Goal: Information Seeking & Learning: Learn about a topic

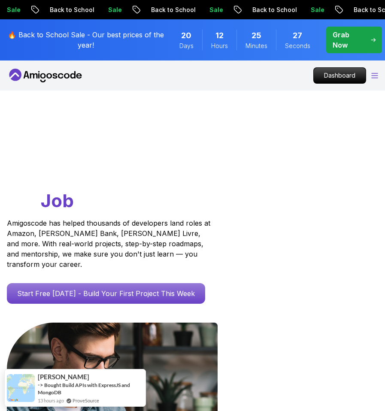
click at [375, 73] on icon "Open Menu" at bounding box center [374, 76] width 7 height 6
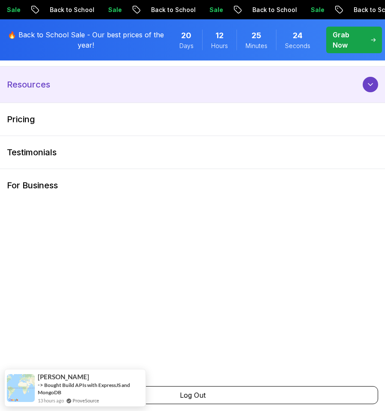
click at [370, 85] on icon at bounding box center [370, 85] width 4 height 2
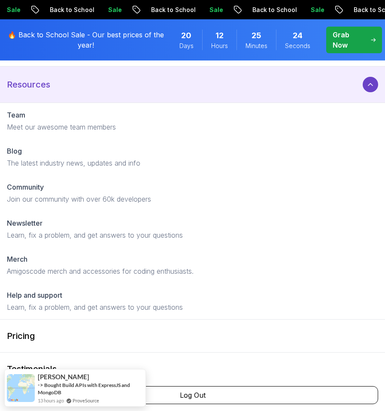
click at [370, 85] on icon at bounding box center [370, 84] width 9 height 9
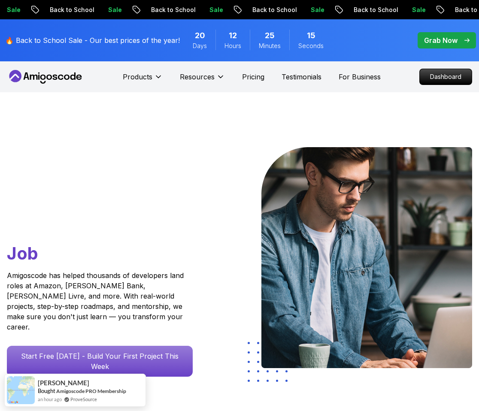
click at [219, 141] on div "Go From Learning to Hired: Master Java, Spring Boot & Cloud Skills That Get You…" at bounding box center [239, 306] width 479 height 428
click at [384, 81] on p "Dashboard" at bounding box center [445, 77] width 49 height 15
click at [384, 78] on p "Dashboard" at bounding box center [445, 77] width 49 height 15
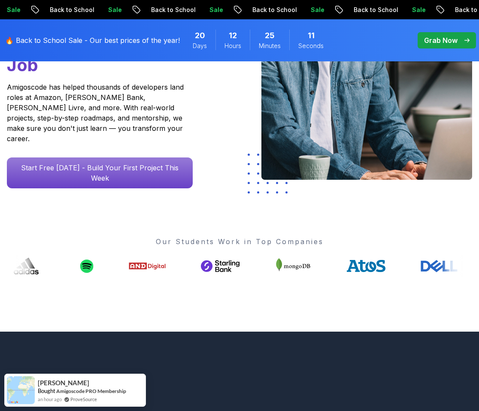
scroll to position [284, 0]
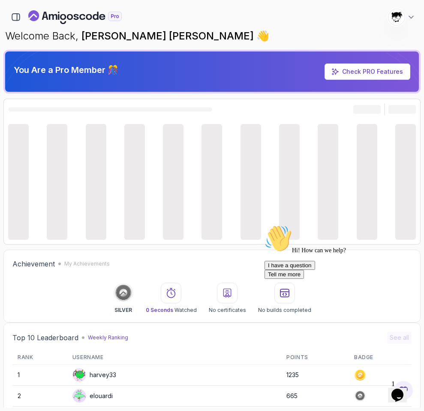
click at [333, 390] on icon "Chat widget" at bounding box center [398, 395] width 12 height 13
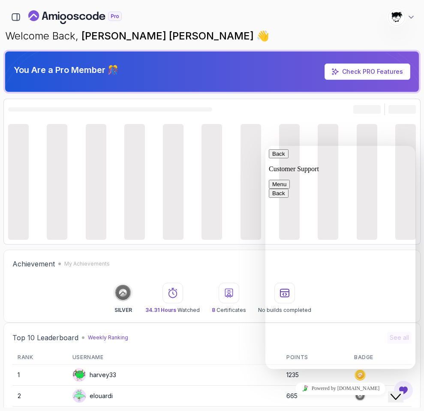
click at [333, 394] on icon "Chat widget" at bounding box center [396, 397] width 10 height 6
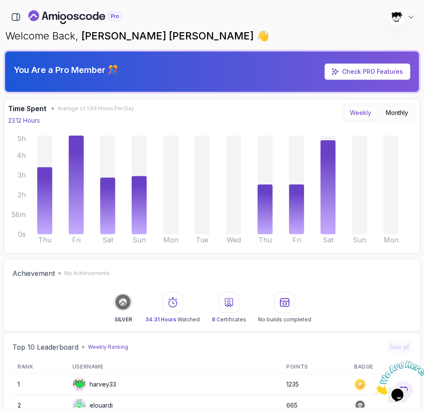
click at [333, 389] on icon "Close" at bounding box center [375, 392] width 0 height 7
click at [31, 5] on div "769 Points [PERSON_NAME] [PERSON_NAME] Student Home My Courses 10 My Builds 1 R…" at bounding box center [211, 14] width 417 height 22
click at [19, 26] on div "Welcome Back, [PERSON_NAME] [PERSON_NAME] 👋 769 Points [PERSON_NAME] [PERSON_NA…" at bounding box center [211, 36] width 417 height 21
click at [14, 19] on icon "button" at bounding box center [15, 16] width 9 height 9
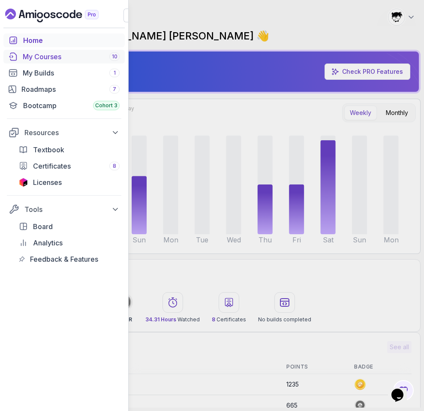
click at [54, 54] on div "My Courses 10" at bounding box center [71, 56] width 97 height 10
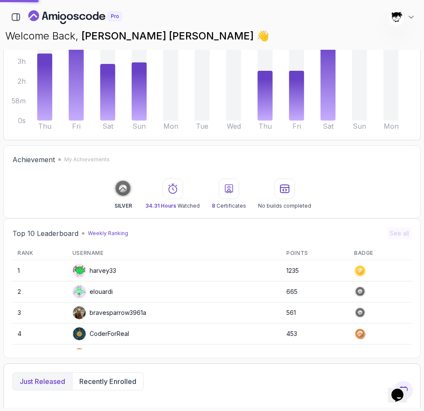
scroll to position [184, 0]
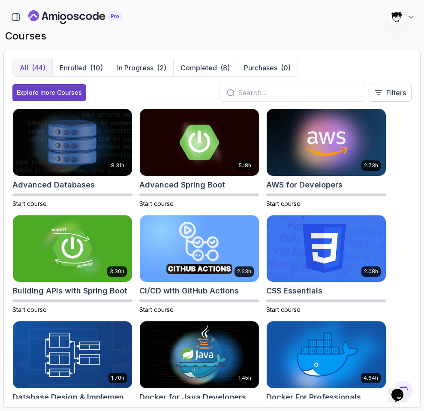
click at [142, 77] on div "All (44) Enrolled (10) In Progress (2) Completed (8) Purchases (0) Explore more…" at bounding box center [211, 84] width 399 height 50
click at [139, 71] on p "In Progress" at bounding box center [135, 68] width 36 height 10
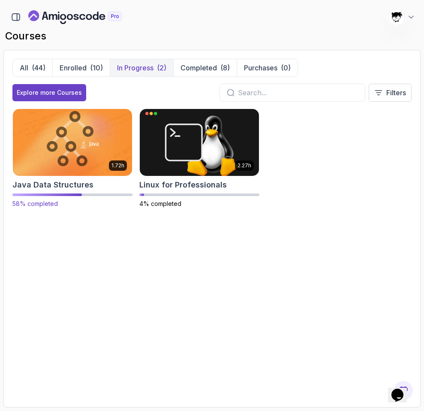
click at [84, 150] on img at bounding box center [72, 142] width 125 height 70
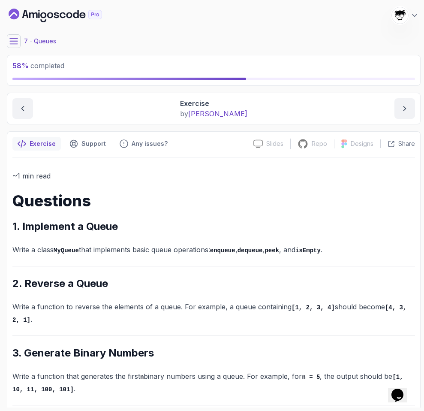
click at [15, 39] on icon at bounding box center [13, 41] width 9 height 9
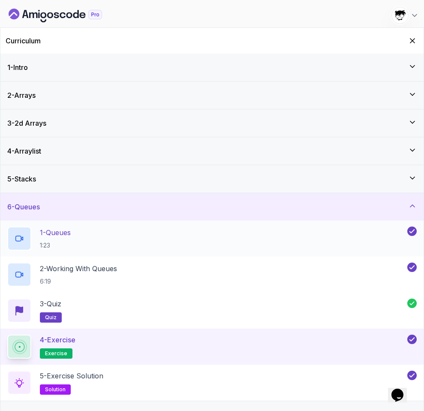
scroll to position [74, 0]
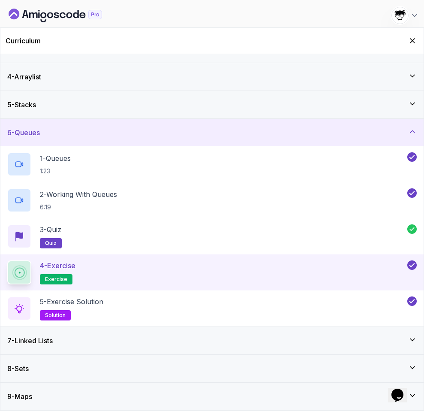
click at [53, 344] on h3 "7 - Linked Lists" at bounding box center [29, 341] width 45 height 10
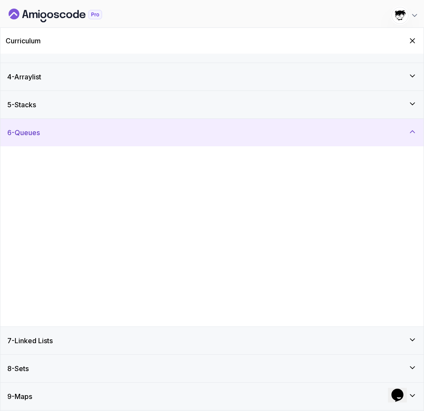
scroll to position [0, 0]
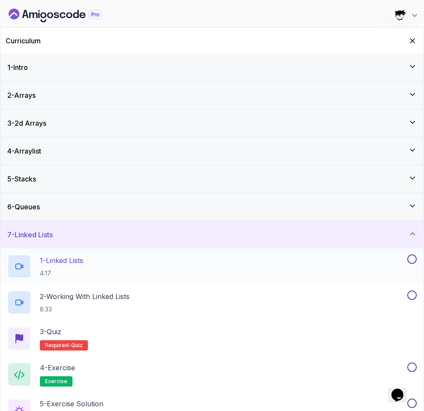
click at [52, 264] on p "1 - Linked Lists" at bounding box center [61, 260] width 43 height 10
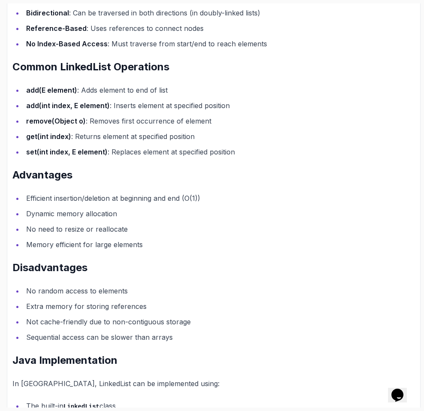
scroll to position [511, 0]
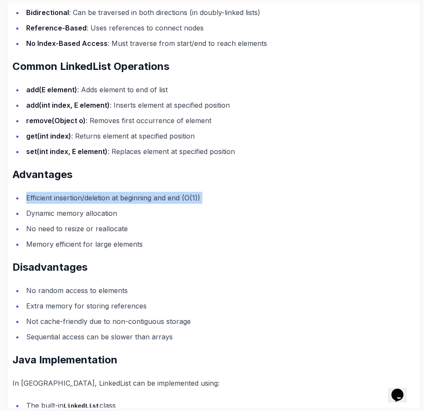
drag, startPoint x: 15, startPoint y: 190, endPoint x: 270, endPoint y: 204, distance: 255.3
click at [270, 204] on div "~2 min read A LinkedList is a linear data structure where elements are stored i…" at bounding box center [213, 188] width 403 height 586
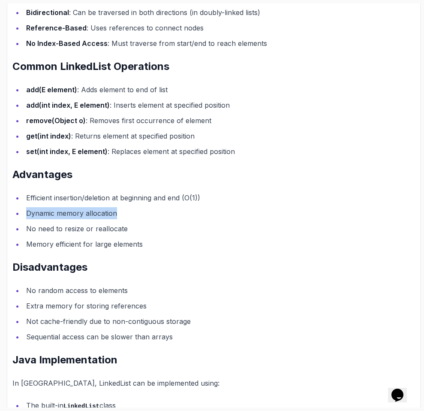
drag, startPoint x: 11, startPoint y: 218, endPoint x: 188, endPoint y: 218, distance: 177.2
click at [188, 218] on div "Notes Support Any issues? Slides Slides not available Repo Repository not avail…" at bounding box center [214, 177] width 414 height 642
click at [35, 219] on ul "Efficient insertion/deletion at beginning and end (O(1)) Dynamic memory allocat…" at bounding box center [213, 221] width 403 height 58
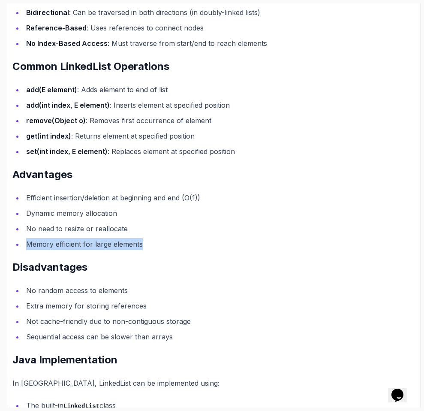
drag, startPoint x: 11, startPoint y: 237, endPoint x: 292, endPoint y: 248, distance: 281.3
click at [292, 248] on div "Notes Support Any issues? Slides Slides not available Repo Repository not avail…" at bounding box center [214, 177] width 414 height 642
click at [293, 248] on li "Memory efficient for large elements" at bounding box center [220, 244] width 392 height 12
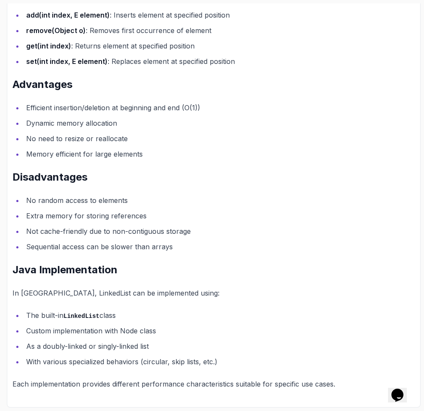
scroll to position [0, 0]
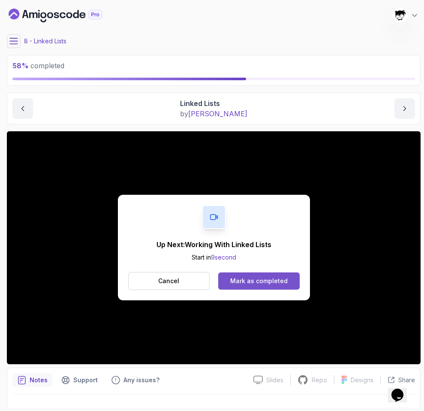
click at [245, 286] on button "Mark as completed" at bounding box center [258, 280] width 81 height 17
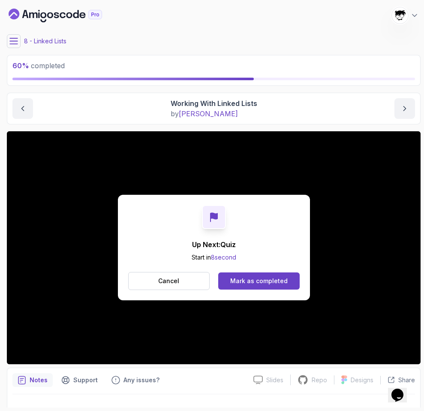
click at [240, 299] on div "Up Next: Quiz Start in 8 second Cancel Mark as completed" at bounding box center [214, 248] width 192 height 106
click at [240, 286] on button "Mark as completed" at bounding box center [258, 280] width 81 height 17
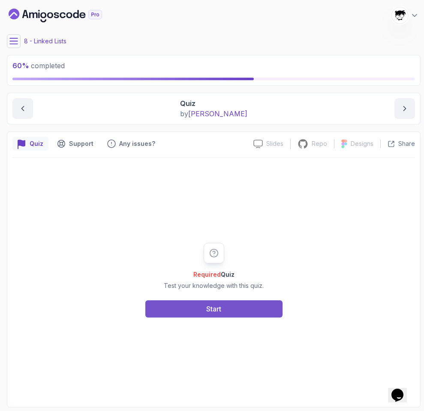
click at [229, 308] on button "Start" at bounding box center [213, 308] width 137 height 17
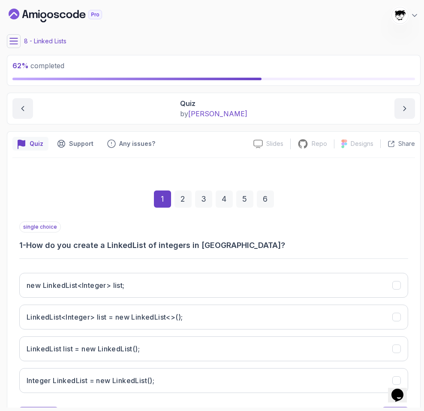
scroll to position [41, 0]
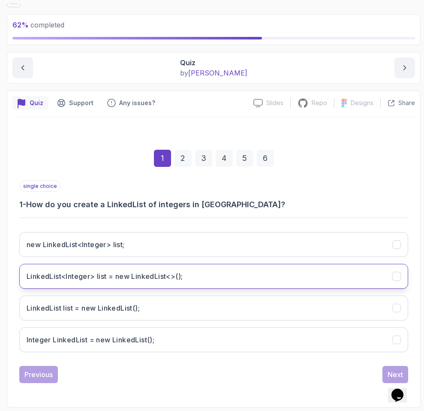
click at [206, 285] on button "LinkedList<Integer> list = new LinkedList<>();" at bounding box center [213, 276] width 389 height 25
click at [333, 373] on button "Next" at bounding box center [396, 374] width 26 height 17
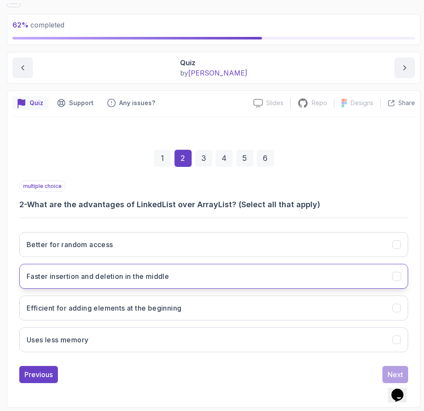
click at [100, 269] on button "Faster insertion and deletion in the middle" at bounding box center [213, 276] width 389 height 25
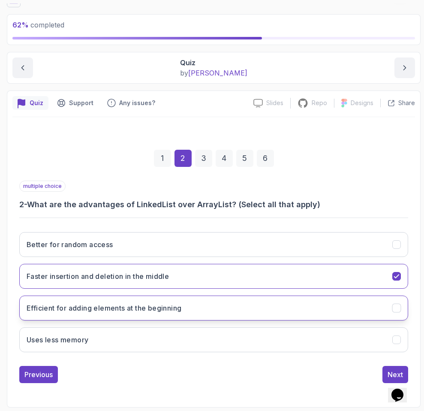
click at [101, 302] on button "Efficient for adding elements at the beginning" at bounding box center [213, 308] width 389 height 25
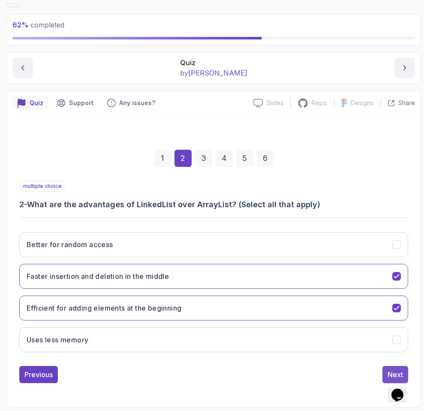
click at [333, 369] on button "Next" at bounding box center [396, 374] width 26 height 17
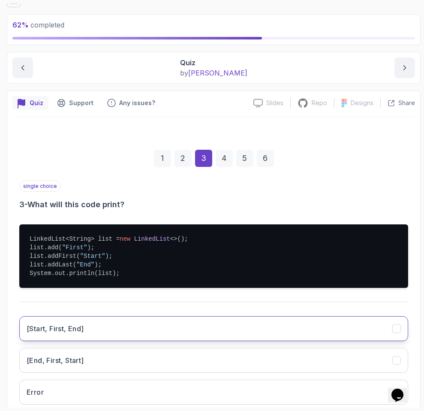
scroll to position [125, 0]
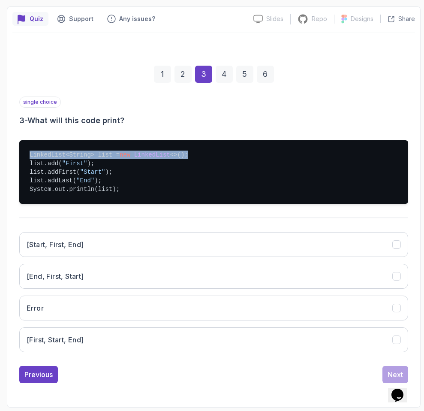
drag, startPoint x: 22, startPoint y: 152, endPoint x: 217, endPoint y: 155, distance: 195.2
click at [217, 155] on pre "LinkedList<String> list = new LinkedList <>(); list.add( "First" ); list.addFir…" at bounding box center [213, 172] width 389 height 64
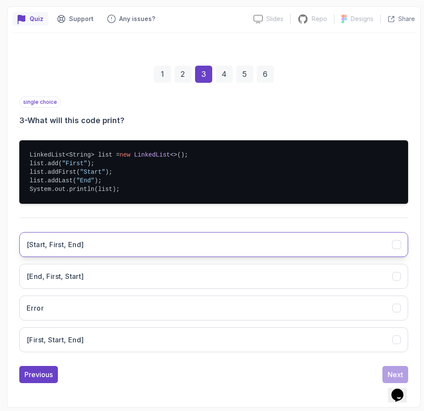
click at [132, 243] on button "[Start, First, End]" at bounding box center [213, 244] width 389 height 25
click at [333, 369] on button "Next" at bounding box center [396, 374] width 26 height 17
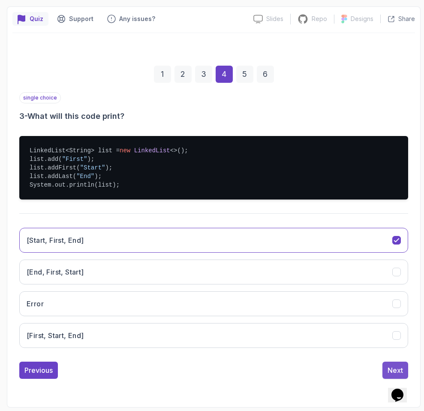
scroll to position [41, 0]
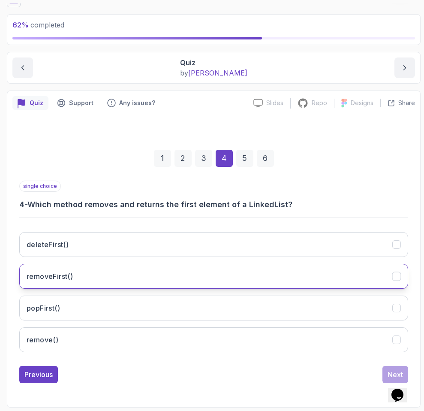
click at [38, 268] on button "removeFirst()" at bounding box center [213, 276] width 389 height 25
click at [333, 369] on button "Next" at bounding box center [396, 374] width 26 height 17
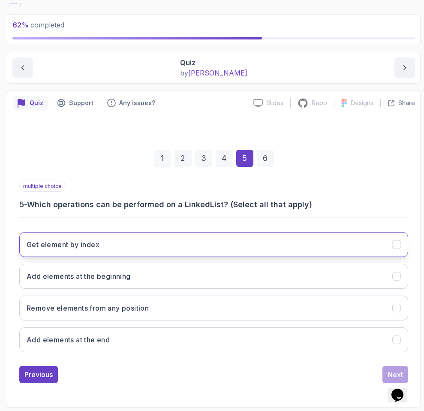
click at [112, 242] on button "Get element by index" at bounding box center [213, 244] width 389 height 25
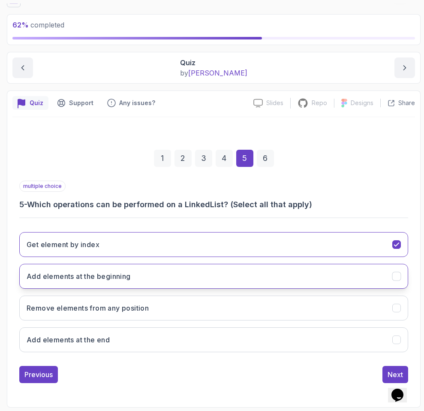
click at [115, 286] on button "Add elements at the beginning" at bounding box center [213, 276] width 389 height 25
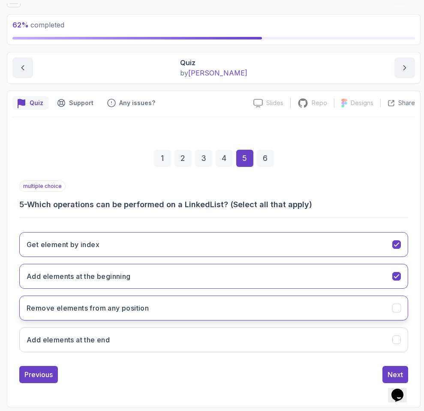
click at [103, 302] on button "Remove elements from any position" at bounding box center [213, 308] width 389 height 25
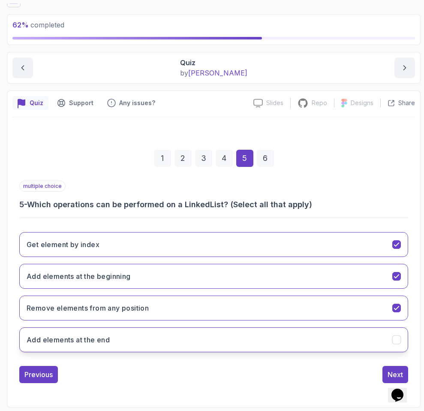
click at [99, 335] on h3 "Add elements at the end" at bounding box center [68, 340] width 83 height 10
click at [333, 369] on button "Next" at bounding box center [396, 374] width 26 height 17
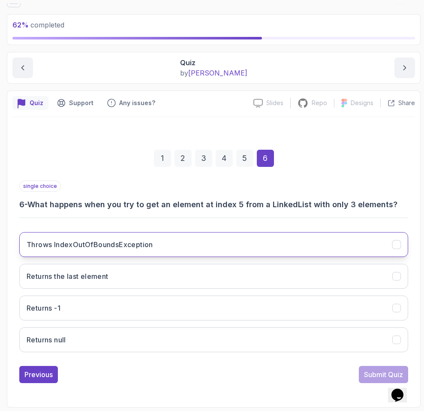
click at [62, 247] on h3 "Throws IndexOutOfBoundsException" at bounding box center [90, 244] width 127 height 10
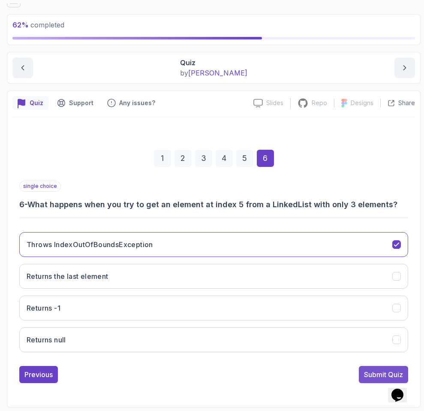
click at [333, 368] on button "Submit Quiz" at bounding box center [383, 374] width 49 height 17
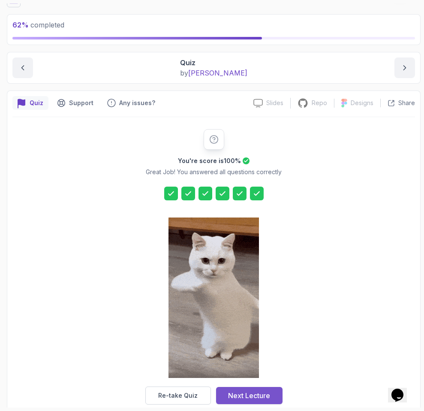
click at [240, 399] on div "Next Lecture" at bounding box center [249, 395] width 42 height 10
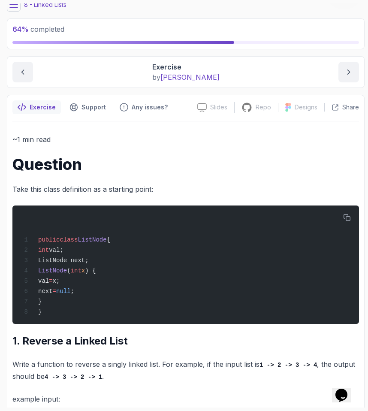
scroll to position [22, 0]
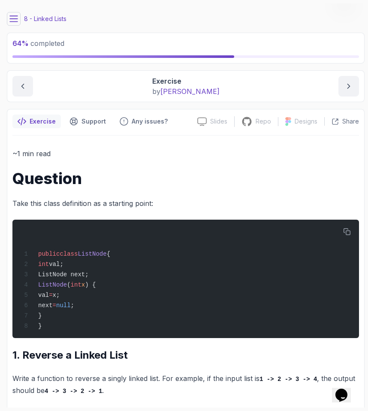
click at [16, 18] on icon at bounding box center [13, 19] width 9 height 9
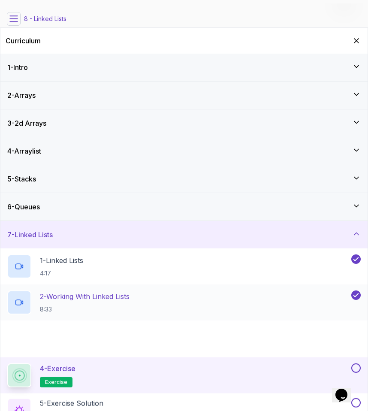
scroll to position [74, 0]
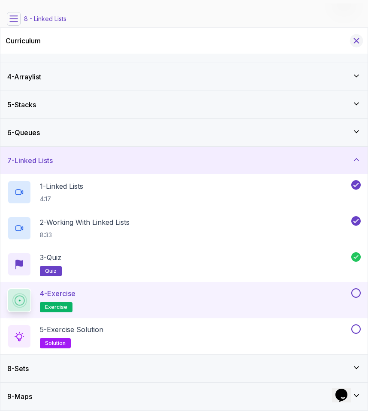
click at [333, 45] on button "Hide Curriculum for mobile" at bounding box center [356, 40] width 13 height 13
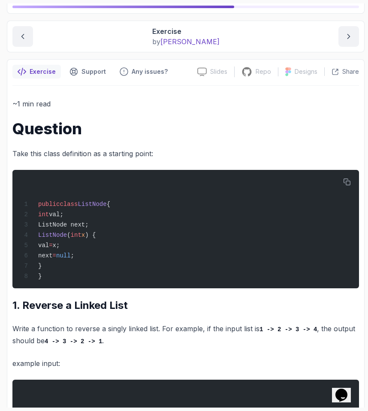
scroll to position [16, 0]
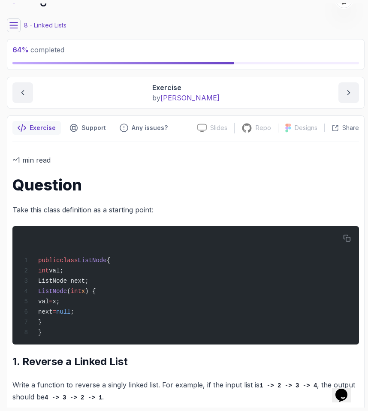
click at [14, 23] on icon at bounding box center [13, 25] width 9 height 9
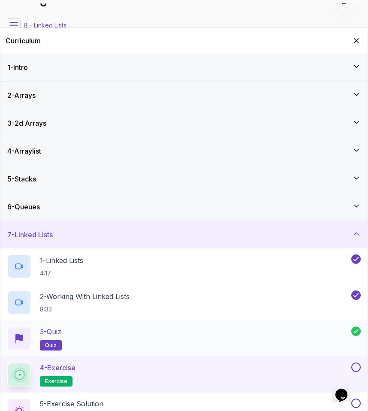
scroll to position [74, 0]
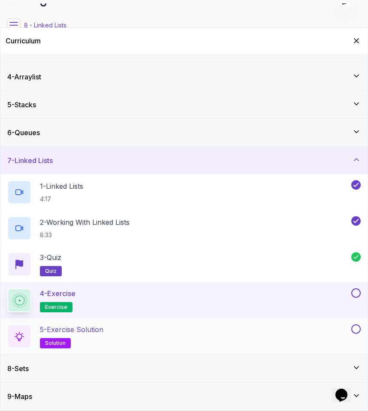
click at [188, 336] on div "5 - Exercise Solution solution" at bounding box center [178, 336] width 342 height 24
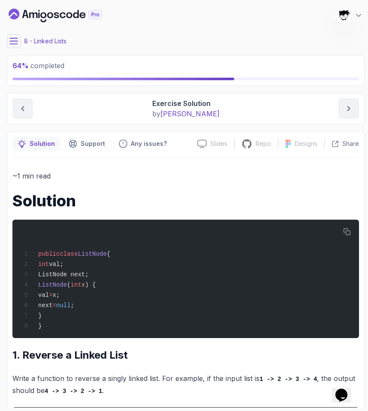
click at [8, 44] on button at bounding box center [14, 41] width 14 height 14
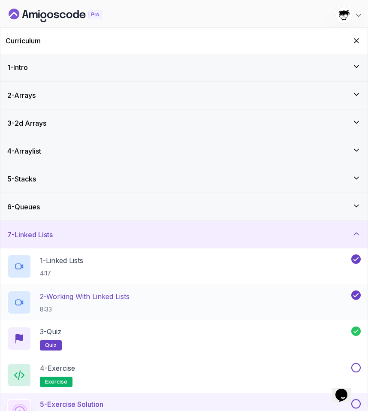
scroll to position [74, 0]
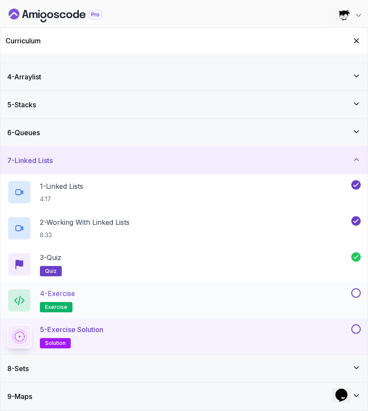
click at [333, 293] on button at bounding box center [355, 292] width 9 height 9
click at [333, 328] on button at bounding box center [355, 328] width 9 height 9
click at [146, 366] on div "8 - Sets" at bounding box center [184, 368] width 354 height 10
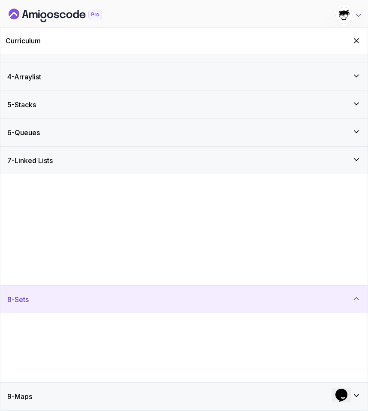
scroll to position [0, 0]
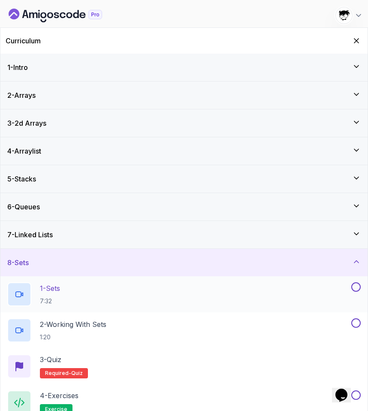
click at [78, 292] on div "1 - Sets 7:32" at bounding box center [178, 294] width 342 height 24
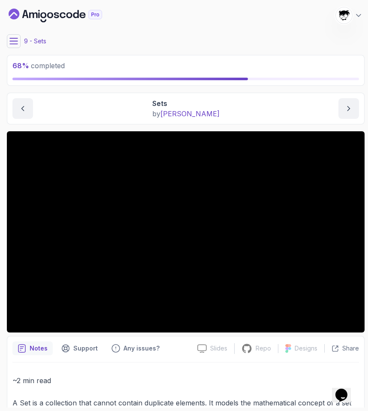
click at [20, 42] on button at bounding box center [14, 41] width 14 height 14
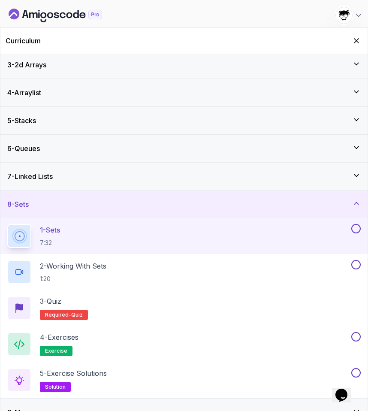
scroll to position [60, 0]
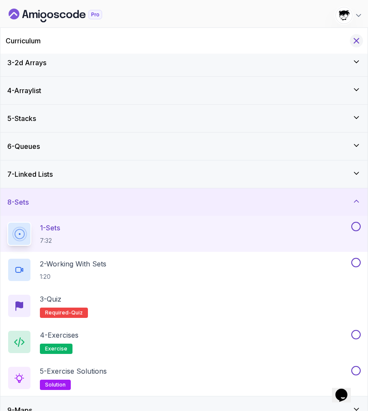
click at [333, 36] on icon "Hide Curriculum for mobile" at bounding box center [356, 40] width 9 height 9
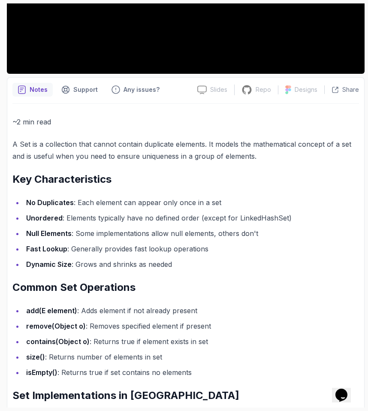
scroll to position [0, 0]
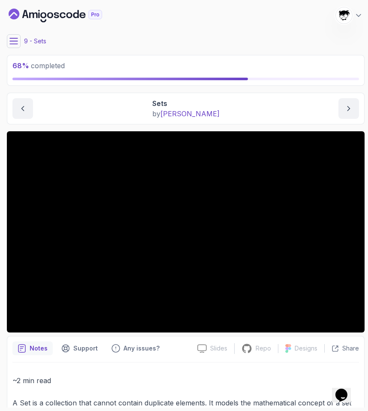
click at [11, 34] on button at bounding box center [14, 41] width 14 height 14
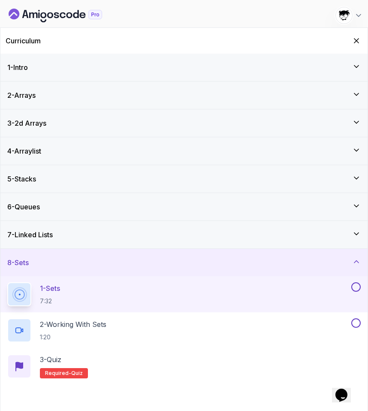
scroll to position [74, 0]
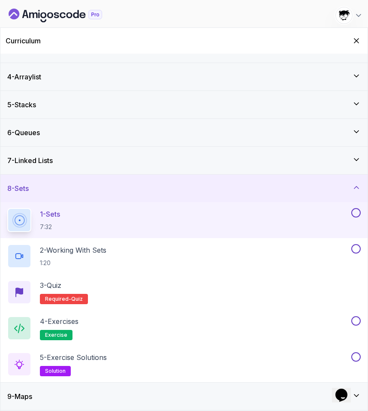
click at [65, 396] on div "9 - Maps" at bounding box center [184, 396] width 354 height 10
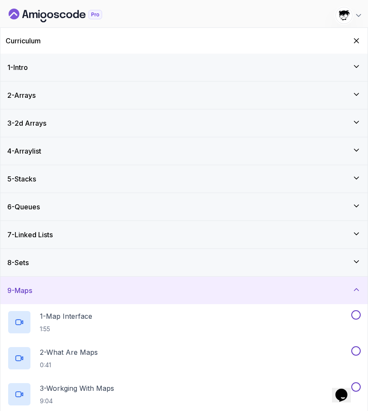
scroll to position [182, 0]
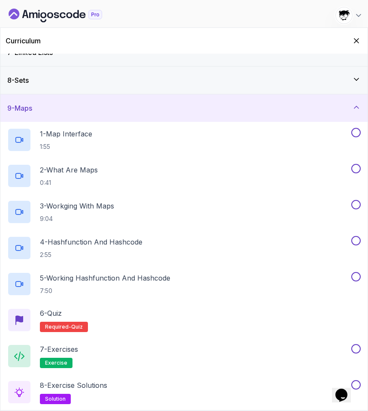
click at [86, 82] on div "8 - Sets" at bounding box center [184, 80] width 354 height 10
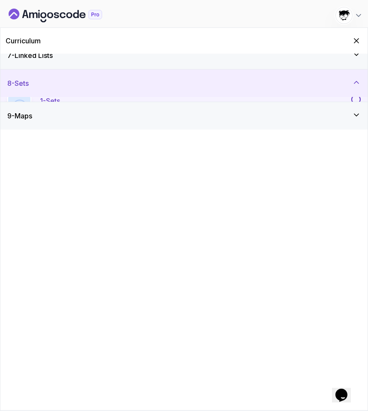
scroll to position [0, 0]
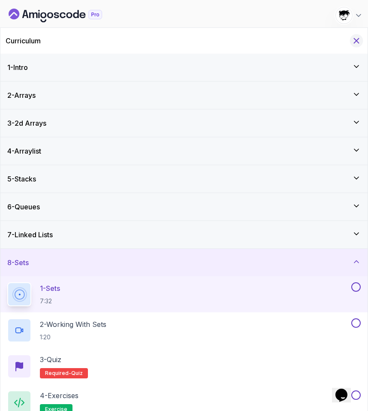
click at [333, 39] on icon "Hide Curriculum for mobile" at bounding box center [356, 41] width 5 height 5
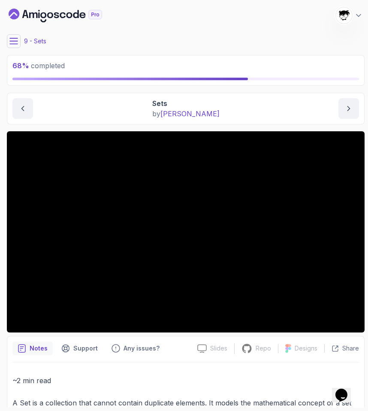
click at [16, 35] on button at bounding box center [14, 41] width 14 height 14
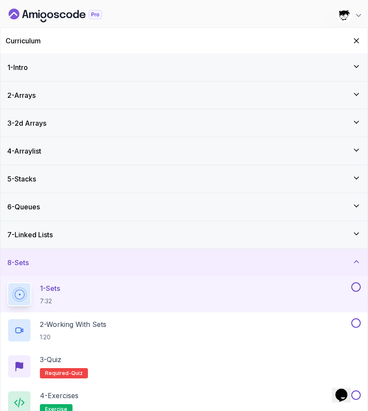
click at [333, 49] on div "Curriculum" at bounding box center [183, 41] width 367 height 26
click at [333, 42] on icon "Hide Curriculum for mobile" at bounding box center [356, 40] width 9 height 9
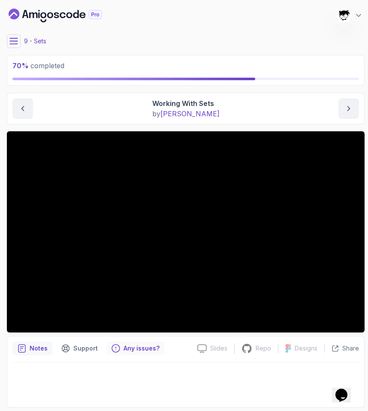
click at [132, 349] on p "Any issues?" at bounding box center [142, 348] width 36 height 9
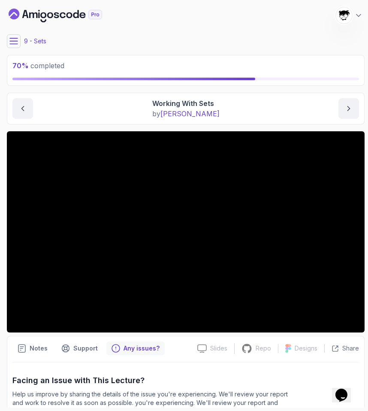
scroll to position [110, 0]
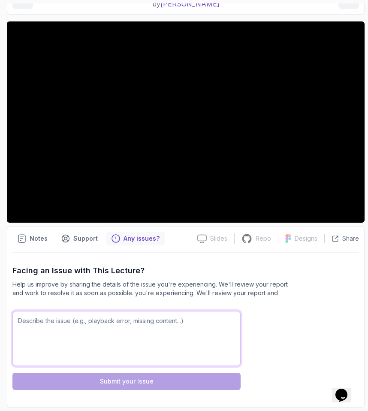
click at [124, 342] on textarea at bounding box center [126, 338] width 228 height 55
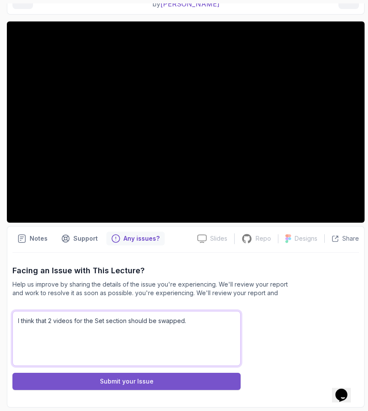
type textarea "I think that 2 videos for the Set section should be swapped."
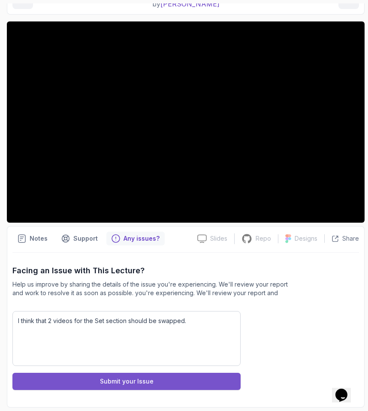
click at [135, 385] on div "Submit your Issue" at bounding box center [127, 381] width 54 height 9
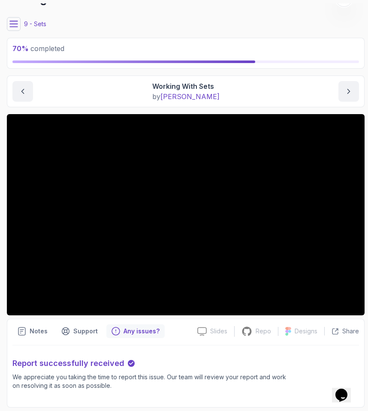
scroll to position [0, 0]
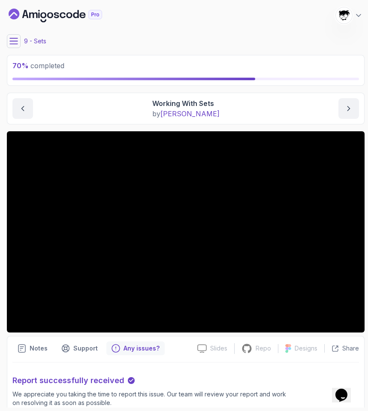
click at [15, 44] on icon at bounding box center [14, 41] width 8 height 6
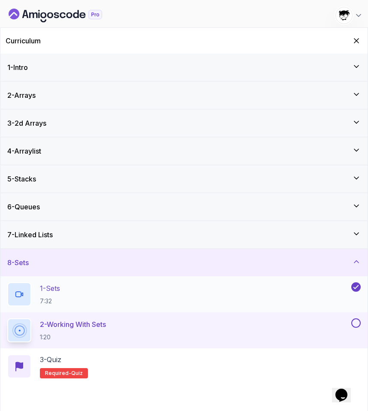
scroll to position [74, 0]
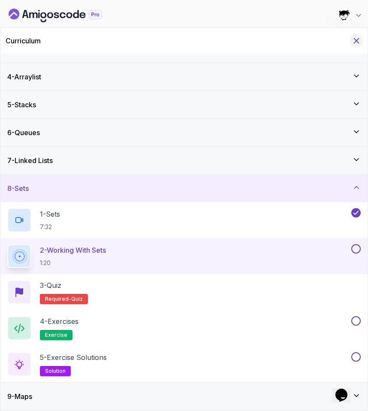
click at [333, 40] on icon "Hide Curriculum for mobile" at bounding box center [356, 41] width 5 height 5
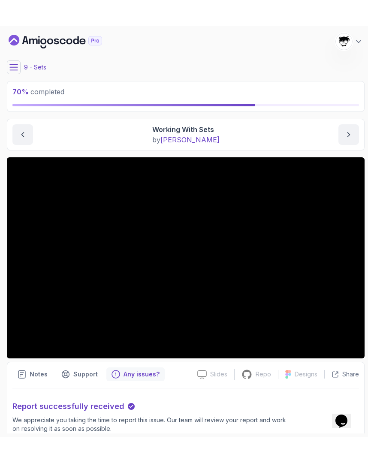
scroll to position [17, 0]
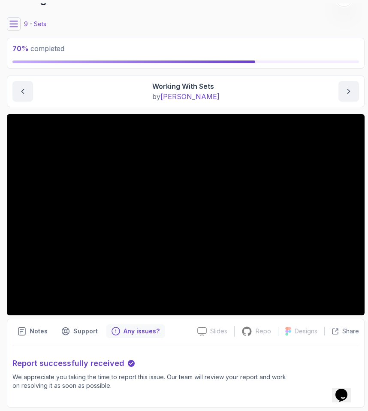
click at [333, 393] on icon "Chat widget" at bounding box center [342, 395] width 12 height 13
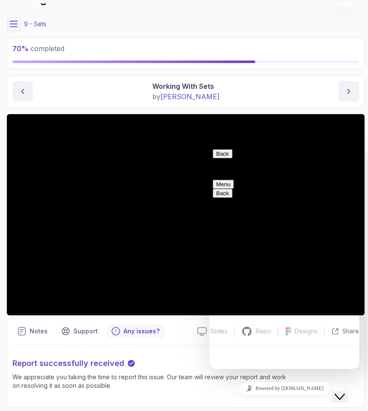
click at [333, 393] on icon "Close Chat This icon closes the chat window." at bounding box center [340, 397] width 10 height 10
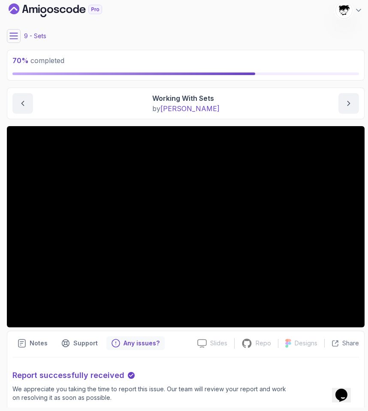
scroll to position [6, 0]
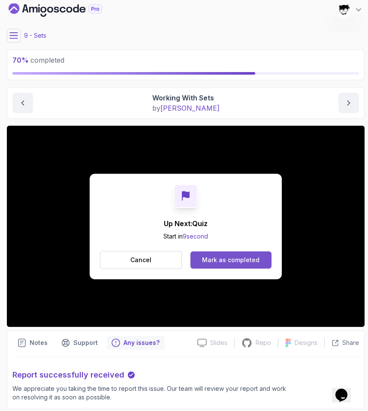
click at [224, 252] on button "Mark as completed" at bounding box center [231, 259] width 81 height 17
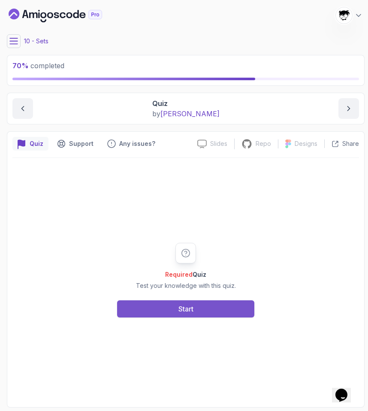
click at [183, 311] on div "Start" at bounding box center [185, 309] width 15 height 10
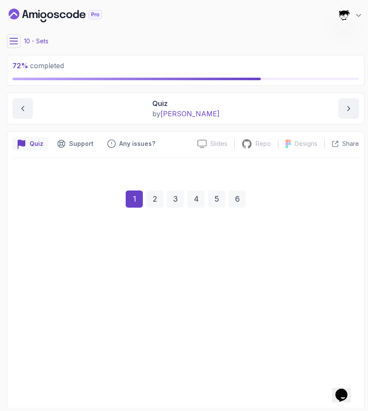
scroll to position [41, 0]
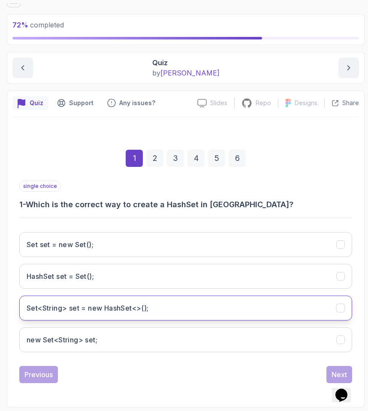
click at [46, 302] on button "Set<String> set = new HashSet<>();" at bounding box center [185, 308] width 333 height 25
click at [333, 371] on div "Next" at bounding box center [339, 374] width 15 height 10
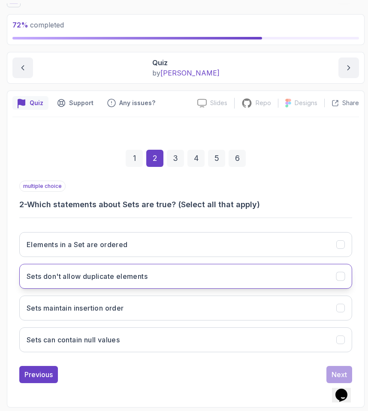
click at [55, 285] on button "Sets don't allow duplicate elements" at bounding box center [185, 276] width 333 height 25
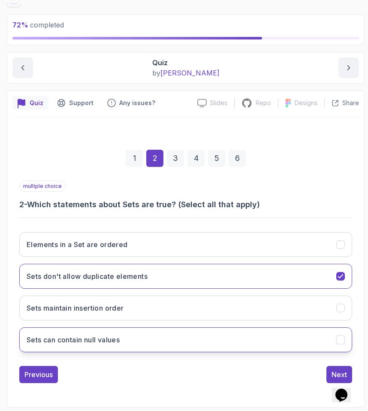
click at [218, 338] on button "Sets can contain null values" at bounding box center [185, 339] width 333 height 25
click at [333, 368] on button "Next" at bounding box center [340, 374] width 26 height 17
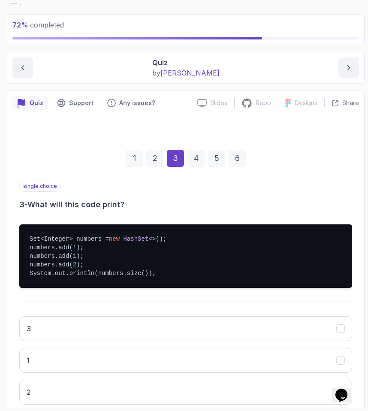
scroll to position [125, 0]
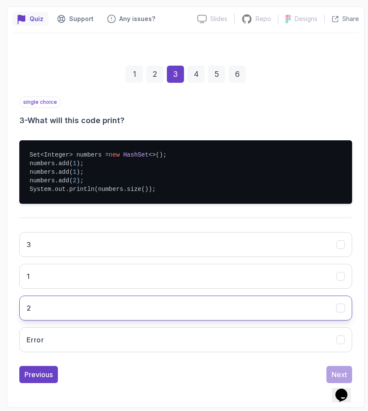
click at [57, 311] on button "2" at bounding box center [185, 308] width 333 height 25
click at [332, 370] on div "Next" at bounding box center [339, 374] width 15 height 10
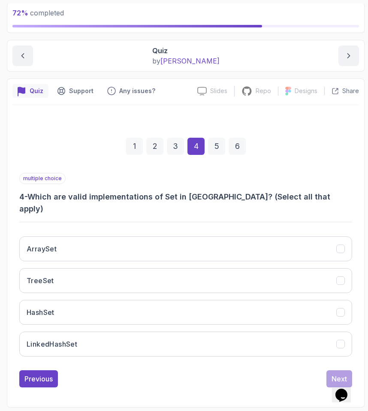
scroll to position [41, 0]
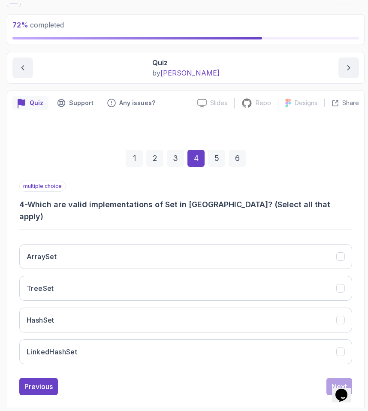
click at [109, 263] on div "ArraySet TreeSet HashSet LinkedHashSet" at bounding box center [185, 304] width 333 height 134
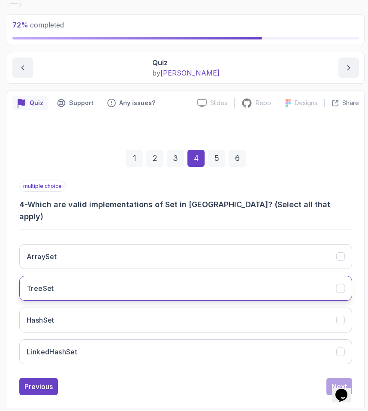
click at [109, 276] on button "TreeSet" at bounding box center [185, 288] width 333 height 25
click at [109, 292] on div "ArraySet TreeSet HashSet LinkedHashSet" at bounding box center [185, 304] width 333 height 134
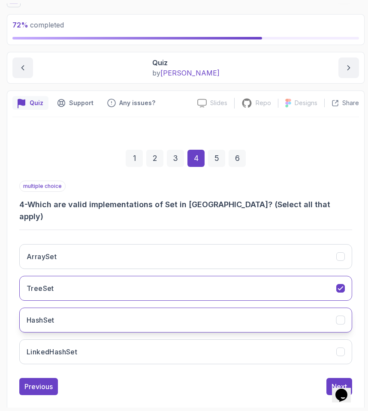
click at [104, 308] on button "HashSet" at bounding box center [185, 320] width 333 height 25
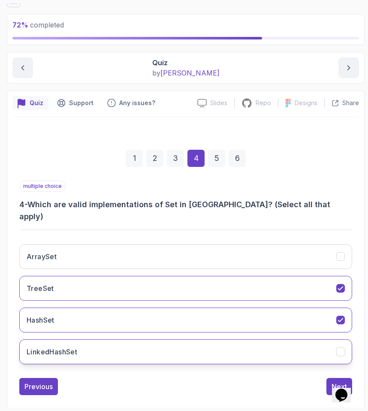
click at [72, 339] on button "LinkedHashSet" at bounding box center [185, 351] width 333 height 25
click at [333, 369] on div "1 2 3 4 5 6 multiple choice 4 - Which are valid implementations of Set in [GEOG…" at bounding box center [185, 265] width 347 height 273
click at [333, 378] on button "Next" at bounding box center [340, 386] width 26 height 17
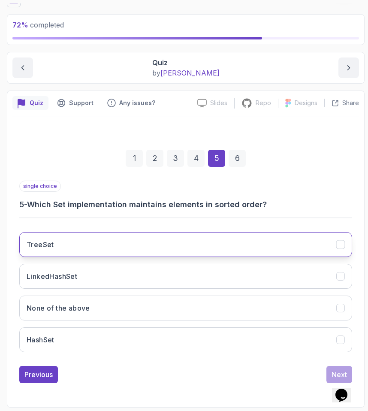
click at [161, 236] on button "TreeSet" at bounding box center [185, 244] width 333 height 25
click at [333, 373] on div "Next" at bounding box center [339, 374] width 15 height 10
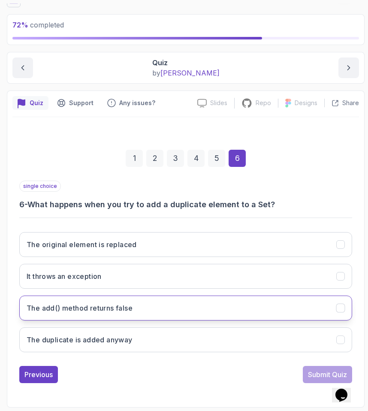
click at [90, 318] on button "The add() method returns false" at bounding box center [185, 308] width 333 height 25
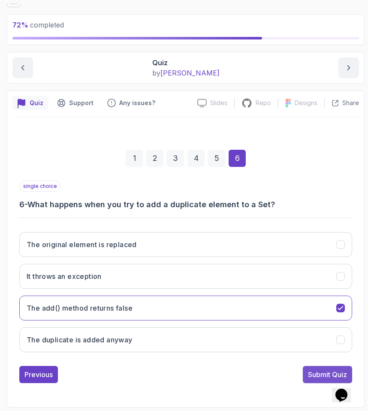
click at [311, 374] on div "Submit Quiz" at bounding box center [327, 374] width 39 height 10
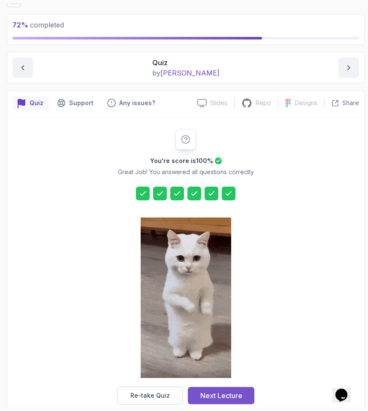
click at [210, 398] on div "Next Lecture" at bounding box center [221, 395] width 42 height 10
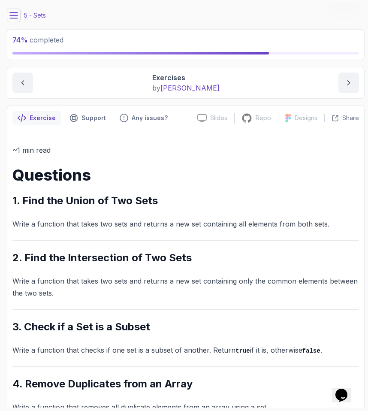
scroll to position [5, 0]
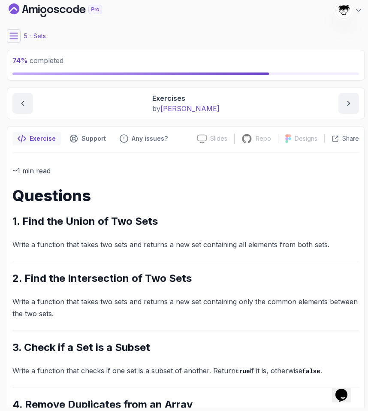
click at [12, 36] on icon at bounding box center [14, 36] width 8 height 6
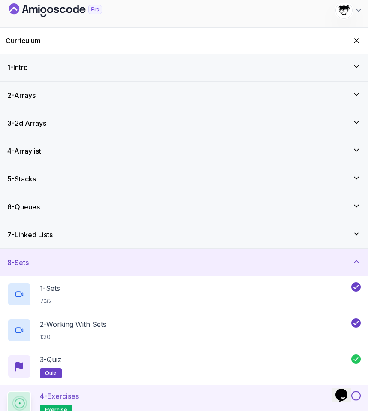
scroll to position [74, 0]
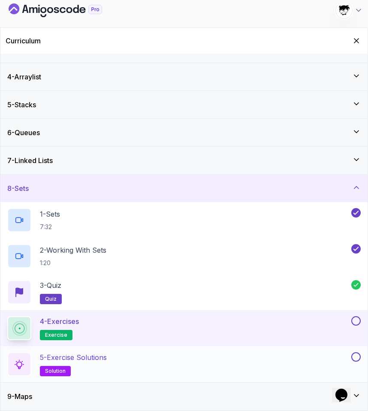
click at [96, 356] on p "5 - Exercise Solutions" at bounding box center [73, 357] width 67 height 10
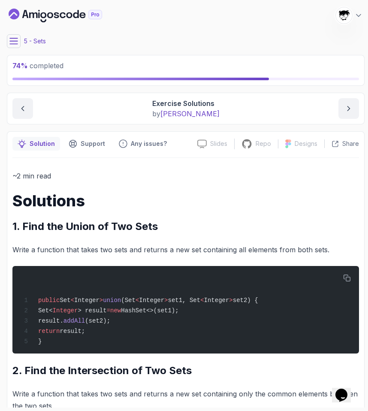
click at [12, 38] on icon at bounding box center [14, 41] width 8 height 6
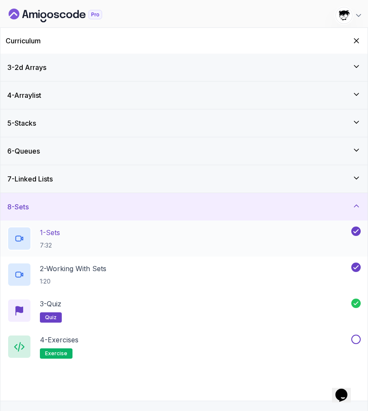
scroll to position [74, 0]
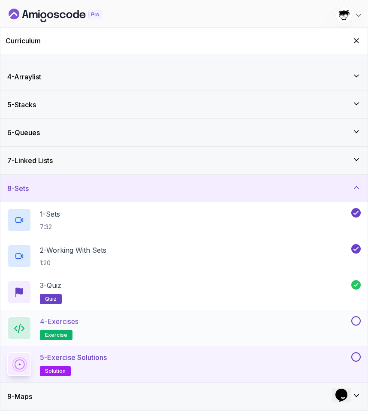
click at [333, 320] on button at bounding box center [355, 320] width 9 height 9
click at [333, 360] on button at bounding box center [355, 356] width 9 height 9
click at [230, 193] on div "8 - Sets" at bounding box center [184, 188] width 354 height 10
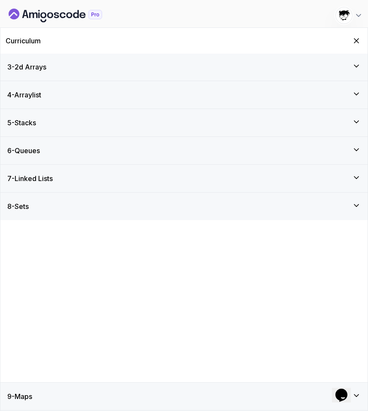
scroll to position [0, 0]
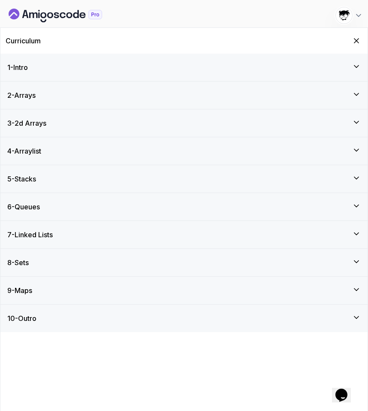
click at [74, 291] on div "9 - Maps" at bounding box center [184, 290] width 354 height 10
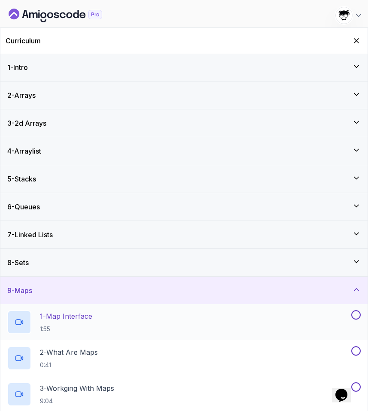
click at [83, 333] on p "1:55" at bounding box center [66, 329] width 52 height 9
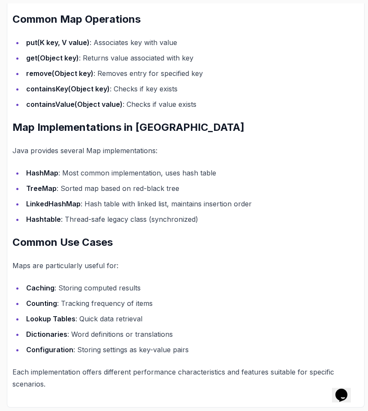
scroll to position [526, 0]
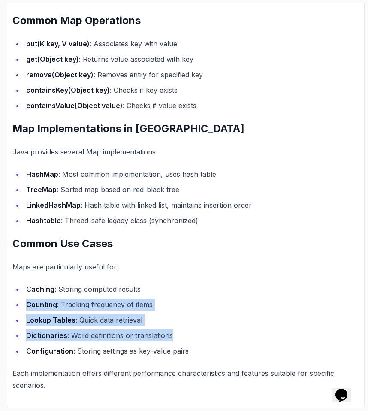
drag, startPoint x: 30, startPoint y: 296, endPoint x: 231, endPoint y: 338, distance: 205.2
click at [231, 338] on ul "Caching : Storing computed results Counting : Tracking frequency of items Looku…" at bounding box center [185, 320] width 347 height 74
click at [230, 338] on li "Dictionaries : Word definitions or translations" at bounding box center [192, 336] width 336 height 12
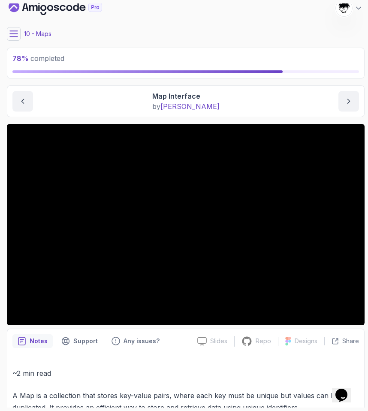
scroll to position [0, 0]
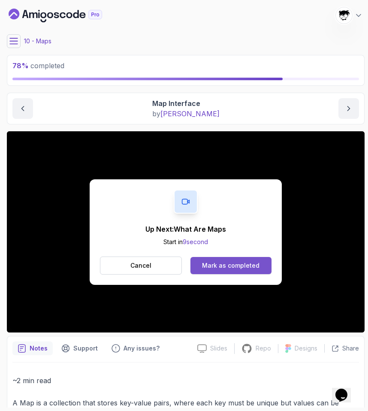
click at [223, 265] on div "Mark as completed" at bounding box center [230, 265] width 57 height 9
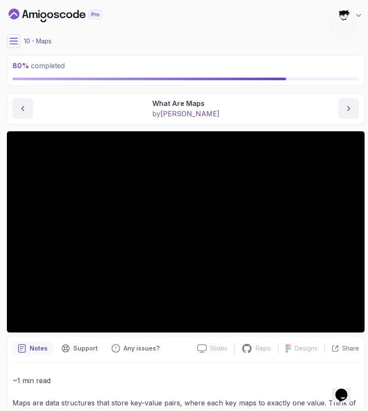
click at [17, 48] on main "My Courses Java Data Structures 769 Points [PERSON_NAME] [PERSON_NAME] Student …" at bounding box center [186, 205] width 358 height 404
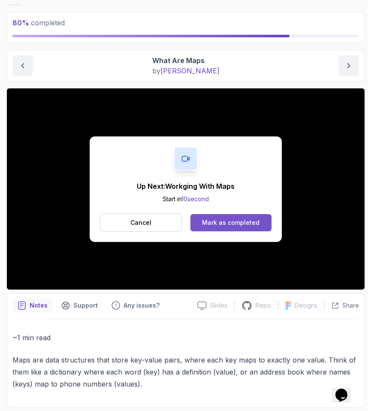
click at [260, 225] on button "Mark as completed" at bounding box center [231, 222] width 81 height 17
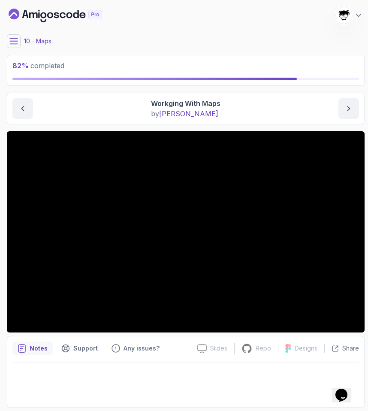
click at [15, 39] on icon at bounding box center [13, 41] width 9 height 9
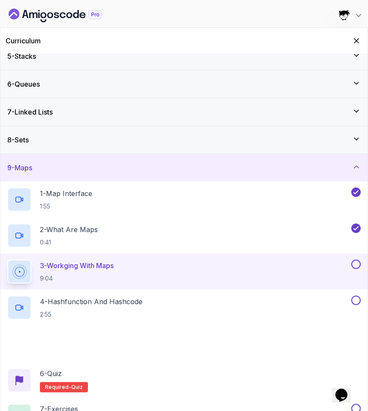
scroll to position [182, 0]
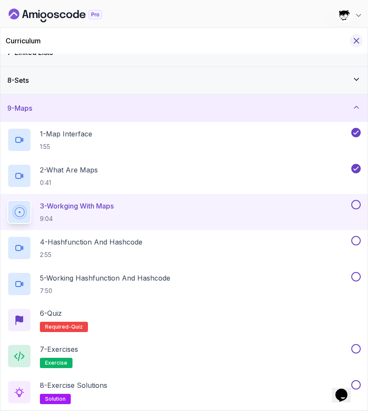
click at [333, 42] on icon "Hide Curriculum for mobile" at bounding box center [356, 40] width 9 height 9
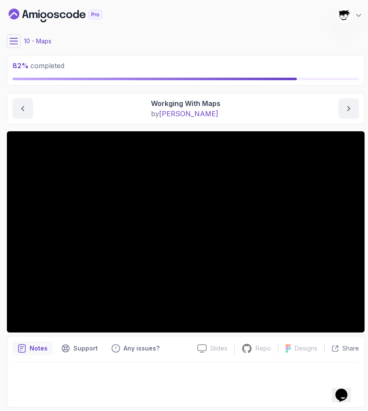
click at [15, 48] on button at bounding box center [14, 41] width 14 height 14
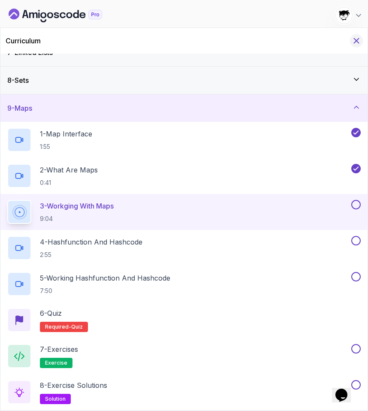
click at [333, 37] on icon "Hide Curriculum for mobile" at bounding box center [356, 40] width 9 height 9
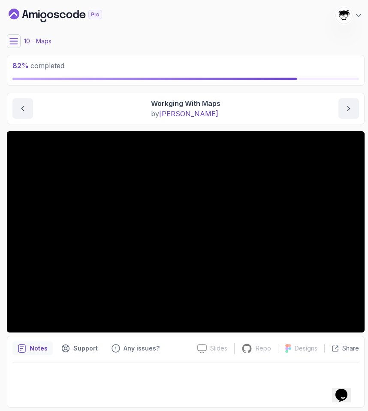
click at [12, 38] on icon at bounding box center [14, 41] width 8 height 6
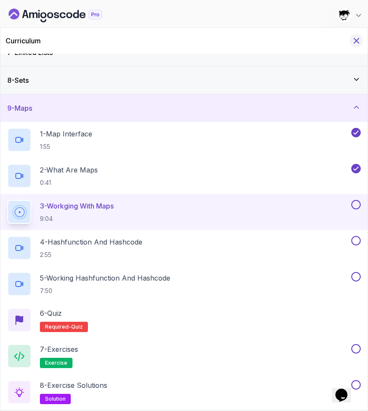
click at [333, 41] on icon "Hide Curriculum for mobile" at bounding box center [356, 40] width 9 height 9
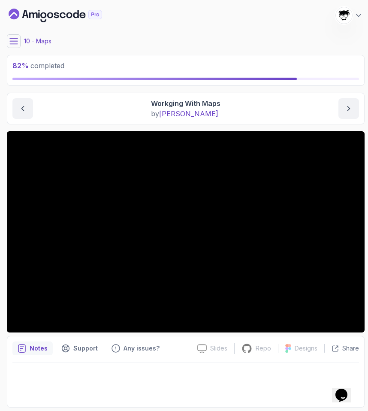
click at [16, 41] on icon at bounding box center [14, 41] width 8 height 6
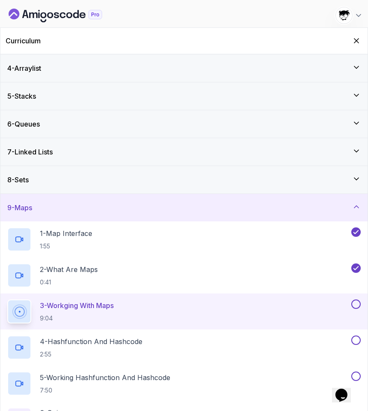
scroll to position [0, 0]
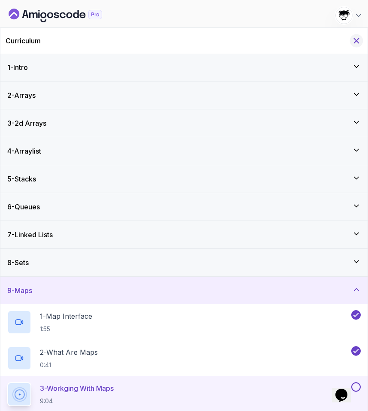
click at [333, 42] on button "Hide Curriculum for mobile" at bounding box center [356, 40] width 13 height 13
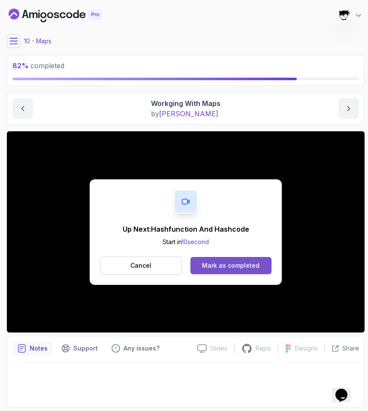
click at [234, 271] on button "Mark as completed" at bounding box center [231, 265] width 81 height 17
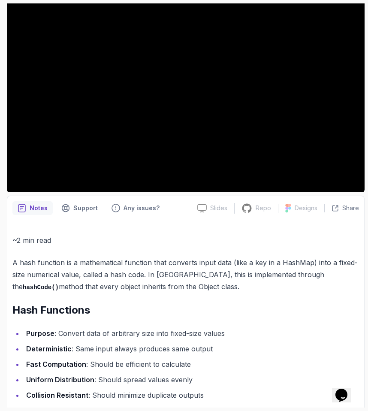
scroll to position [156, 0]
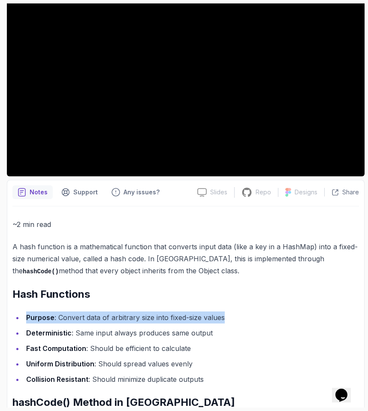
drag, startPoint x: 22, startPoint y: 318, endPoint x: 243, endPoint y: 312, distance: 221.0
click at [243, 312] on ul "Purpose : Convert data of arbitrary size into fixed-size values Deterministic :…" at bounding box center [185, 348] width 347 height 74
click at [243, 312] on li "Purpose : Convert data of arbitrary size into fixed-size values" at bounding box center [192, 317] width 336 height 12
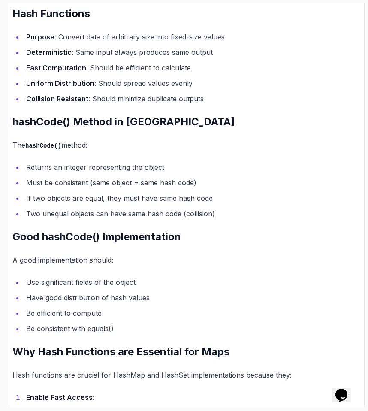
scroll to position [750, 0]
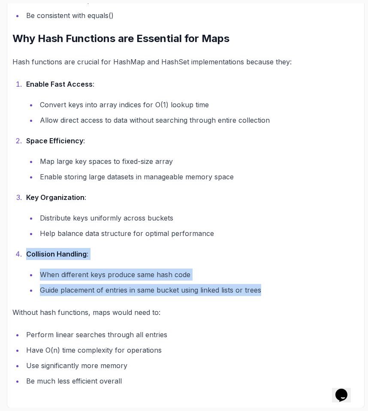
drag, startPoint x: 21, startPoint y: 251, endPoint x: 288, endPoint y: 288, distance: 269.5
click at [288, 288] on li "Collision Handling : When different keys produce same hash code Guide placement…" at bounding box center [192, 272] width 336 height 48
click at [289, 288] on li "Guide placement of entries in same bucket using linked lists or trees" at bounding box center [198, 290] width 322 height 12
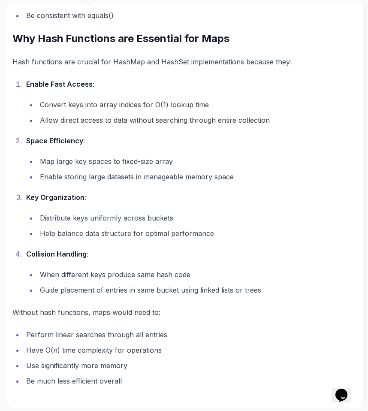
scroll to position [0, 0]
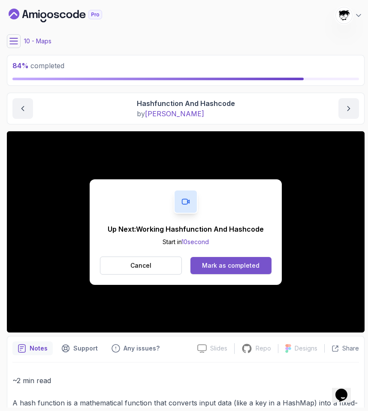
click at [218, 265] on div "Mark as completed" at bounding box center [230, 265] width 57 height 9
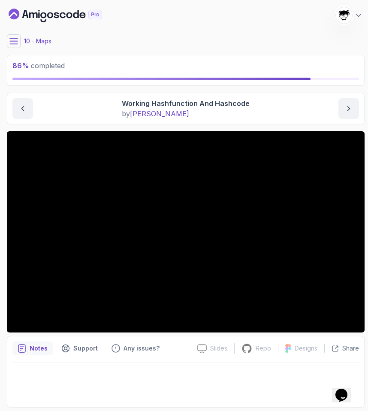
click at [9, 38] on button at bounding box center [14, 41] width 14 height 14
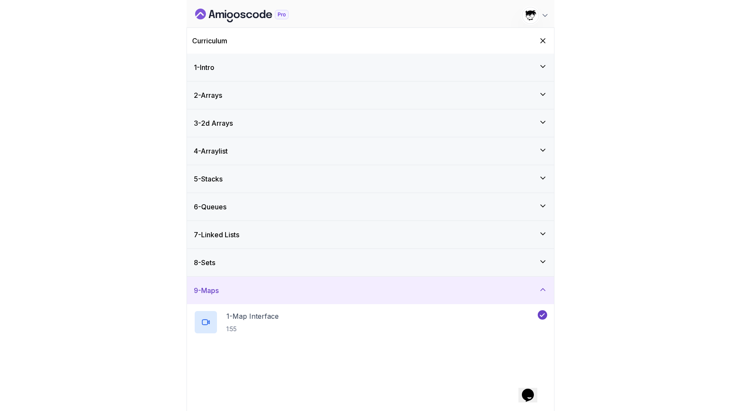
scroll to position [182, 0]
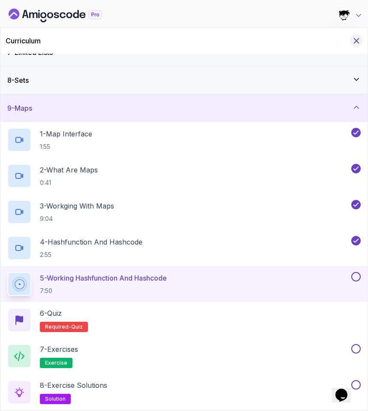
click at [333, 40] on icon "Hide Curriculum for mobile" at bounding box center [356, 40] width 9 height 9
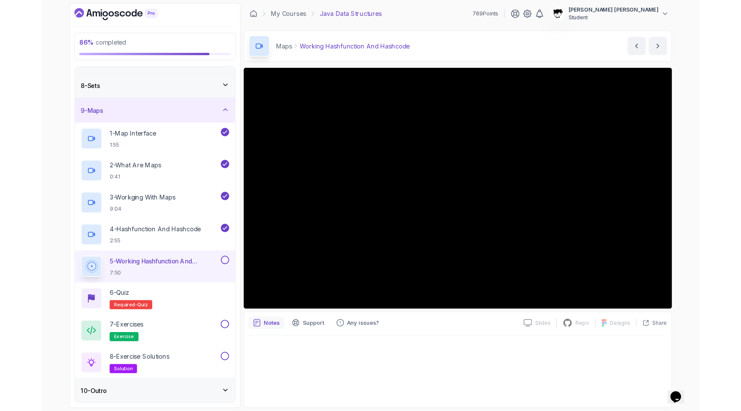
scroll to position [240, 0]
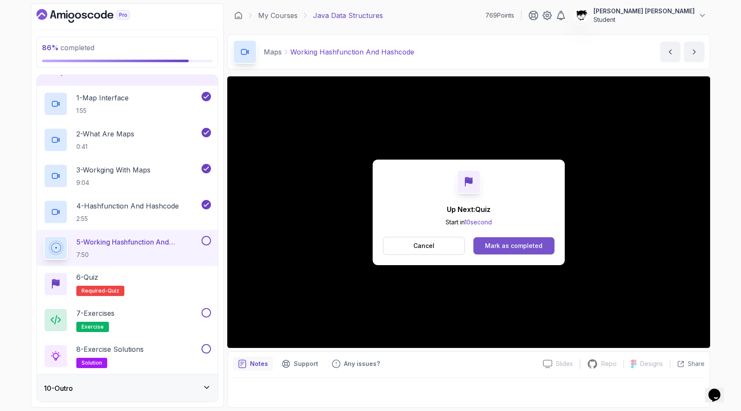
click at [333, 248] on div "Mark as completed" at bounding box center [513, 246] width 57 height 9
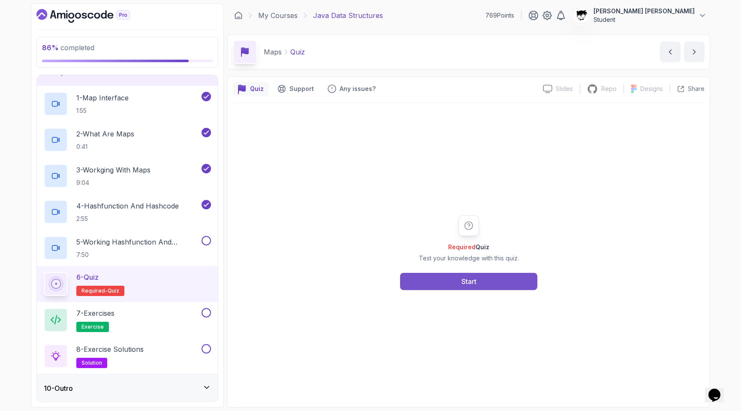
click at [333, 281] on button "Start" at bounding box center [468, 281] width 137 height 17
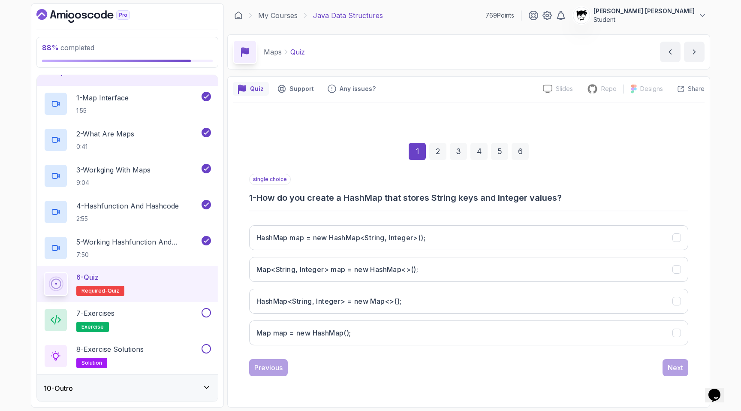
drag, startPoint x: 266, startPoint y: 201, endPoint x: 665, endPoint y: 201, distance: 399.0
click at [333, 201] on h3 "1 - How do you create a HashMap that stores String keys and Integer values?" at bounding box center [468, 198] width 439 height 12
click at [333, 269] on h3 "Map<String, Integer> map = new HashMap<>();" at bounding box center [338, 269] width 162 height 10
click at [333, 369] on div "Next" at bounding box center [675, 368] width 15 height 10
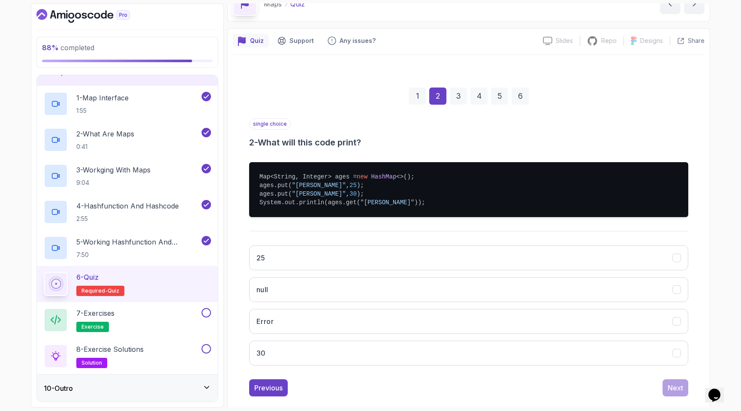
scroll to position [61, 0]
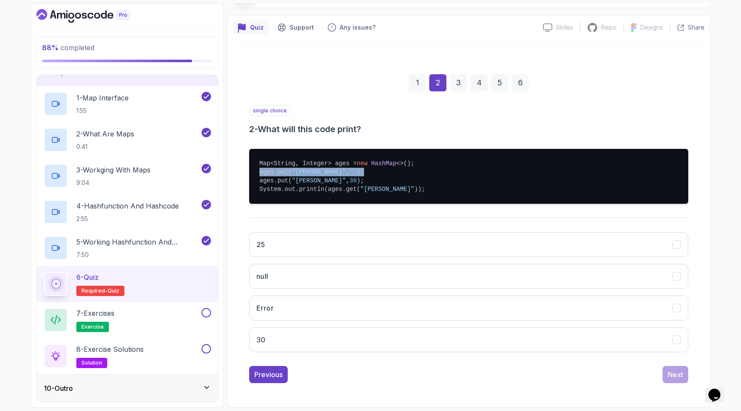
drag, startPoint x: 279, startPoint y: 173, endPoint x: 378, endPoint y: 173, distance: 99.1
click at [333, 173] on pre "Map<String, Integer> ages = new HashMap <>(); ages.put( "[PERSON_NAME]" , 25 );…" at bounding box center [468, 176] width 439 height 55
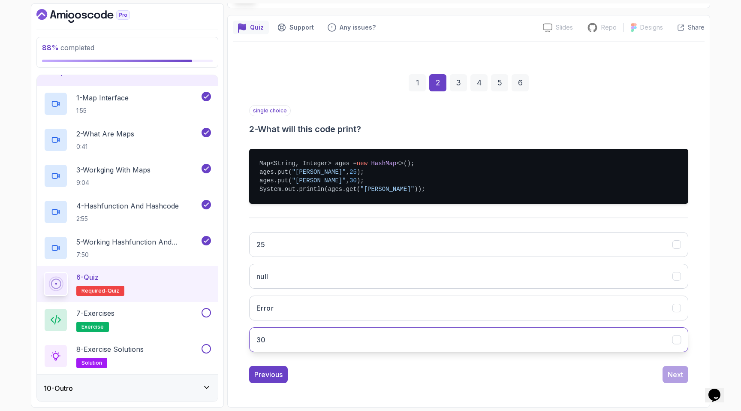
click at [307, 337] on button "30" at bounding box center [468, 339] width 439 height 25
click at [333, 376] on div "Next" at bounding box center [675, 374] width 15 height 10
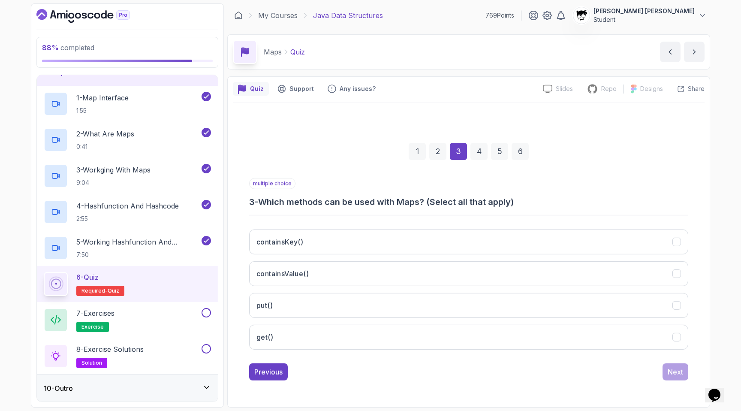
scroll to position [0, 0]
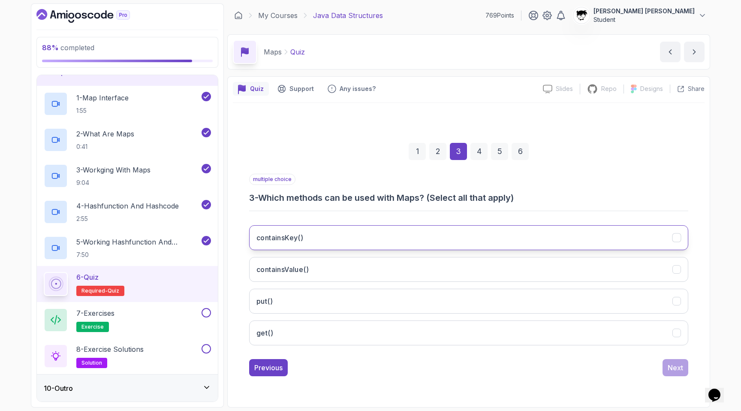
click at [283, 237] on h3 "containsKey()" at bounding box center [280, 238] width 47 height 10
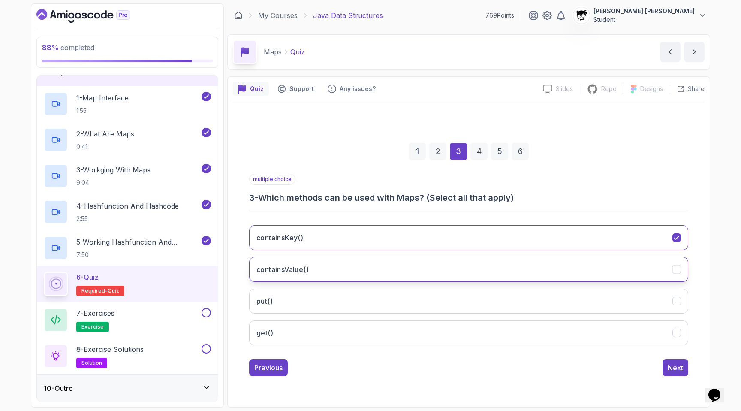
click at [272, 266] on h3 "containsValue()" at bounding box center [283, 269] width 52 height 10
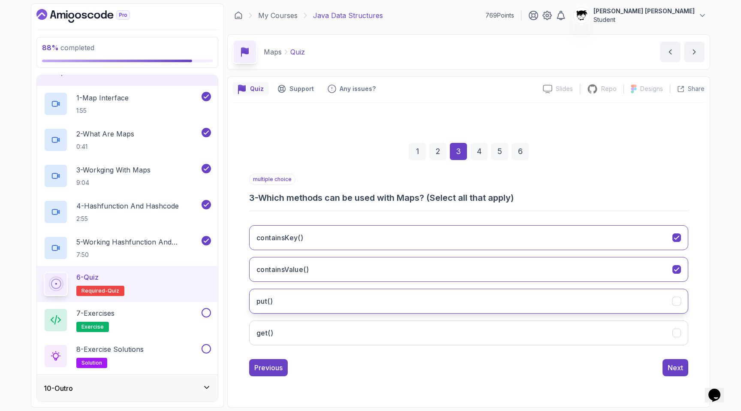
click at [275, 298] on button "put()" at bounding box center [468, 301] width 439 height 25
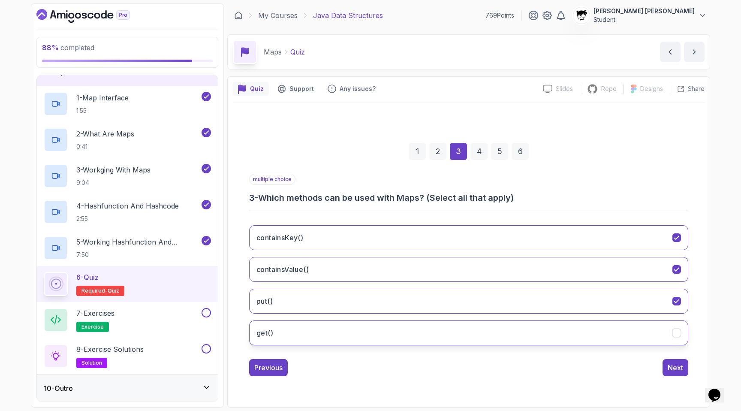
click at [281, 336] on button "get()" at bounding box center [468, 333] width 439 height 25
click at [333, 372] on div "Next" at bounding box center [675, 368] width 15 height 10
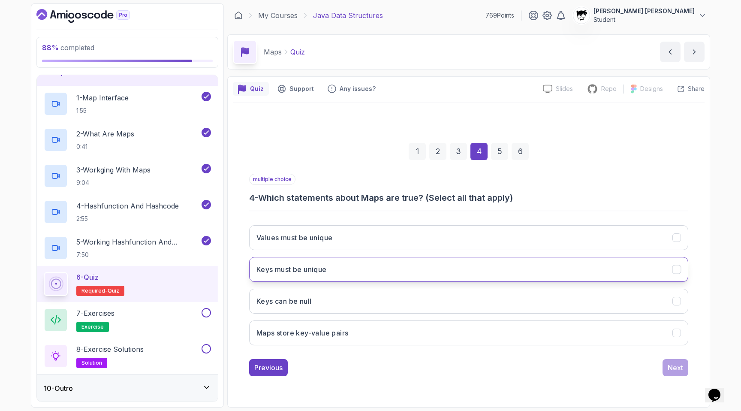
click at [314, 269] on h3 "Keys must be unique" at bounding box center [292, 269] width 70 height 10
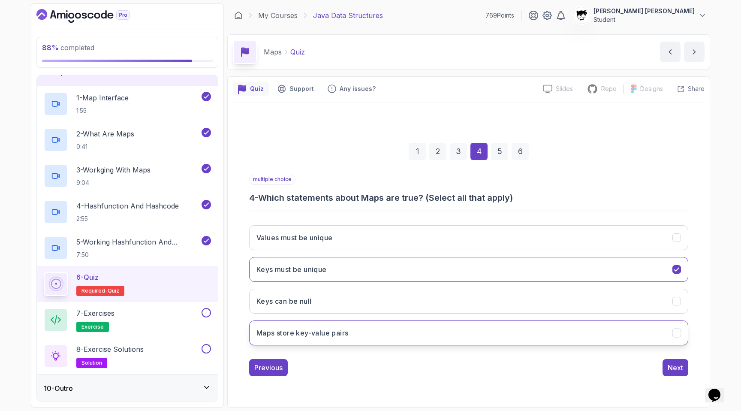
click at [307, 339] on button "Maps store key-value pairs" at bounding box center [468, 333] width 439 height 25
click at [333, 373] on button "Next" at bounding box center [676, 367] width 26 height 17
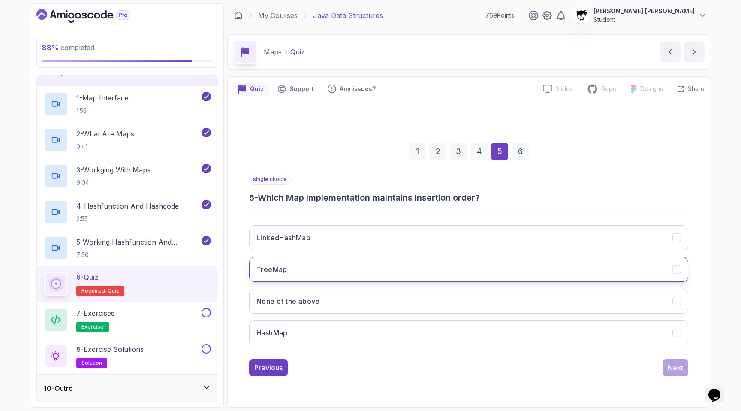
click at [333, 260] on button "TreeMap" at bounding box center [468, 269] width 439 height 25
click at [333, 363] on button "Next" at bounding box center [676, 367] width 26 height 17
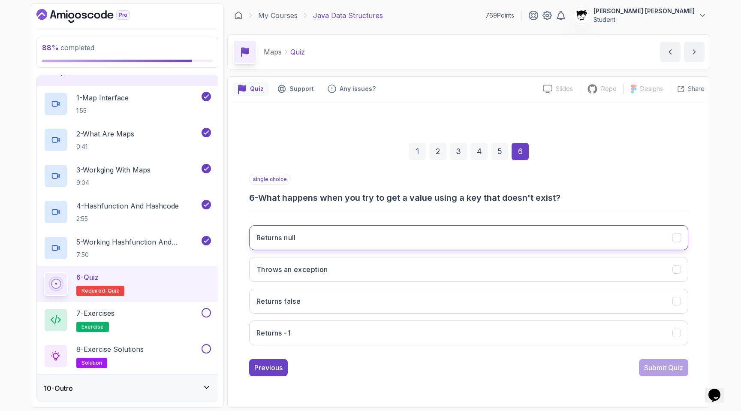
click at [264, 234] on h3 "Returns null" at bounding box center [276, 238] width 39 height 10
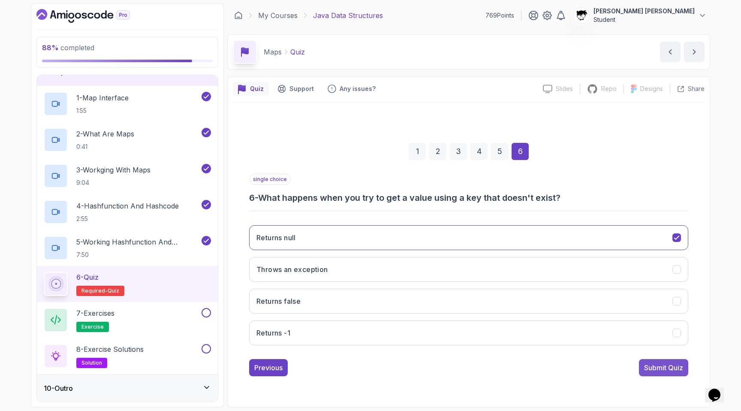
click at [333, 366] on div "Submit Quiz" at bounding box center [663, 368] width 39 height 10
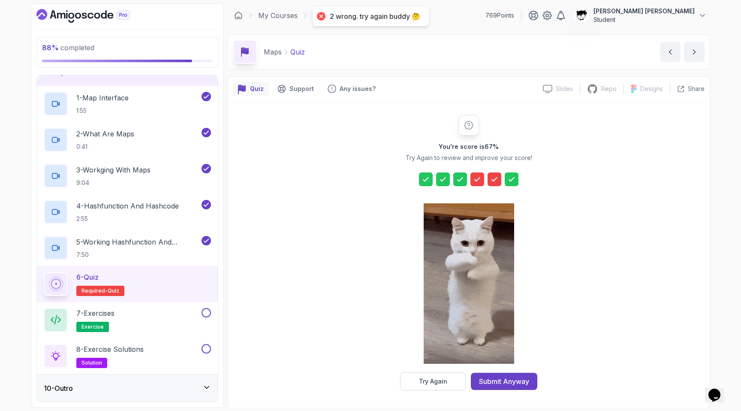
click at [333, 397] on div "You're score is 67 % Try Again to review and improve your score! Try Again Subm…" at bounding box center [469, 252] width 472 height 299
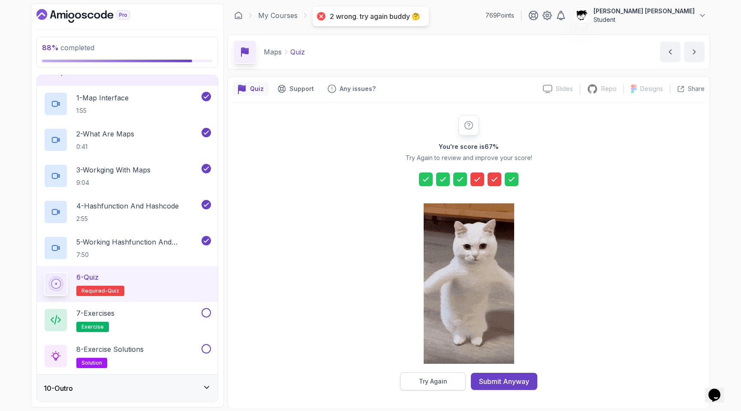
click at [333, 388] on button "Try Again" at bounding box center [433, 381] width 66 height 18
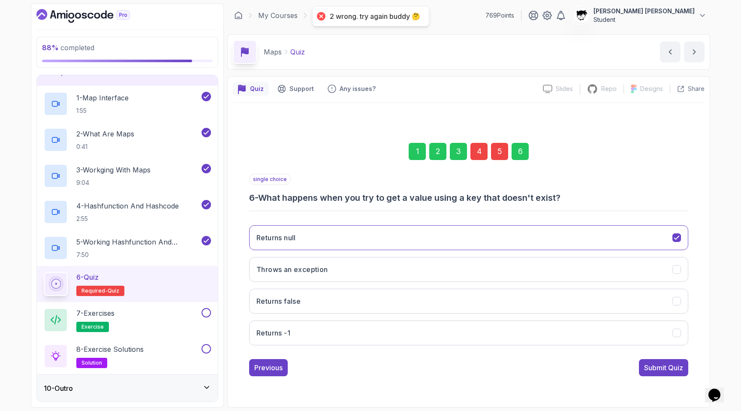
click at [333, 150] on div "5" at bounding box center [499, 151] width 17 height 17
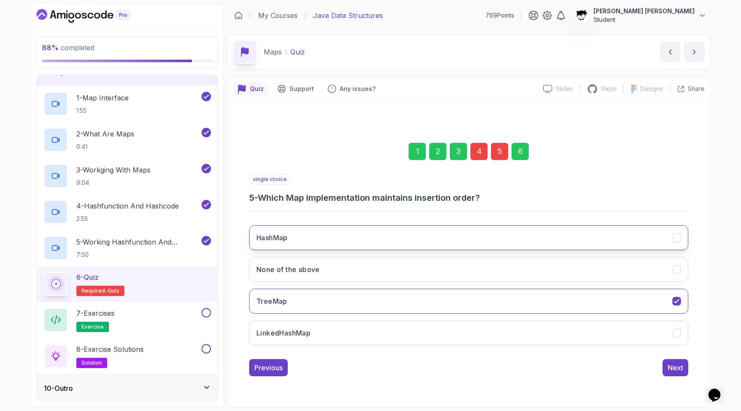
click at [333, 244] on button "HashMap" at bounding box center [468, 237] width 439 height 25
click at [333, 366] on div "Next" at bounding box center [675, 368] width 15 height 10
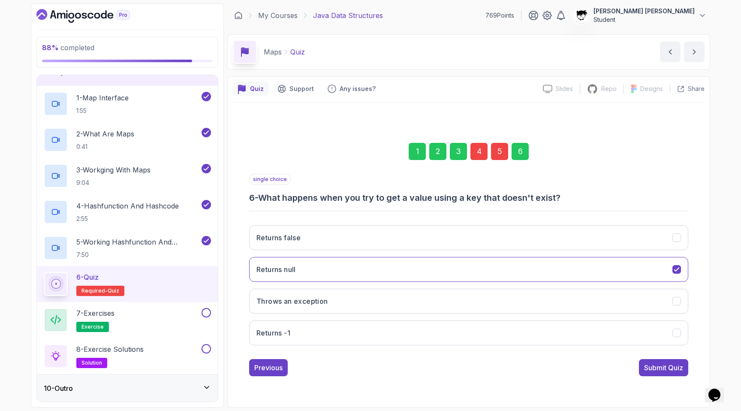
click at [333, 366] on div "Submit Quiz" at bounding box center [663, 368] width 39 height 10
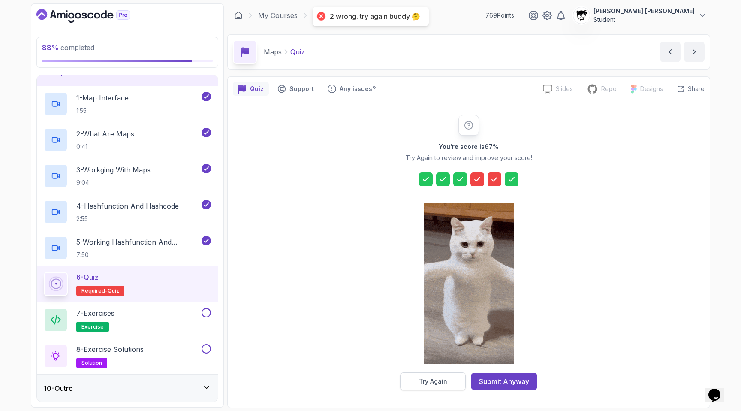
click at [333, 384] on button "Try Again" at bounding box center [433, 381] width 66 height 18
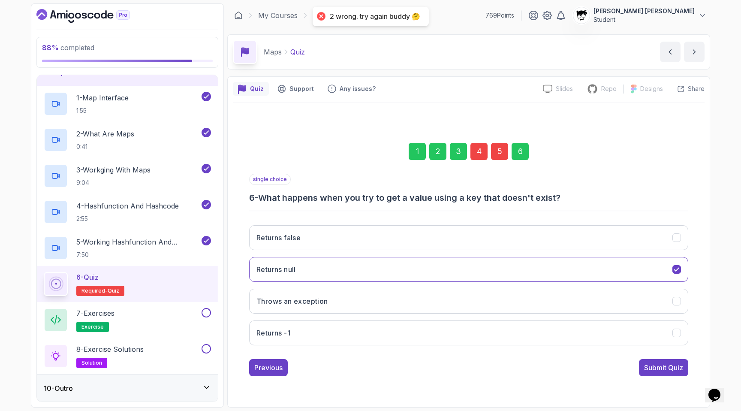
click at [333, 156] on div "4" at bounding box center [479, 151] width 17 height 17
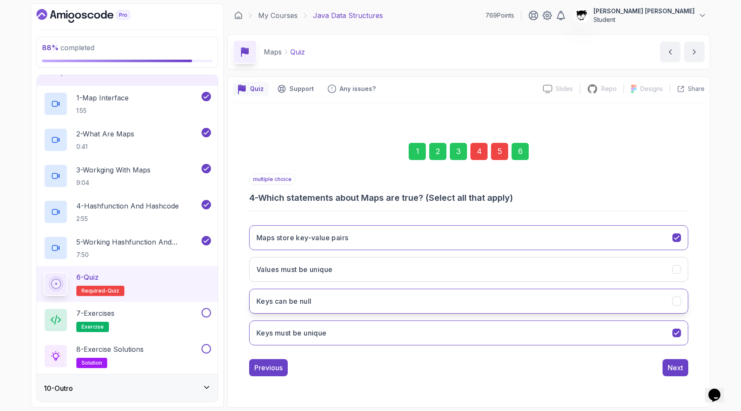
click at [315, 295] on button "Keys can be null" at bounding box center [468, 301] width 439 height 25
click at [333, 364] on div "Next" at bounding box center [675, 368] width 15 height 10
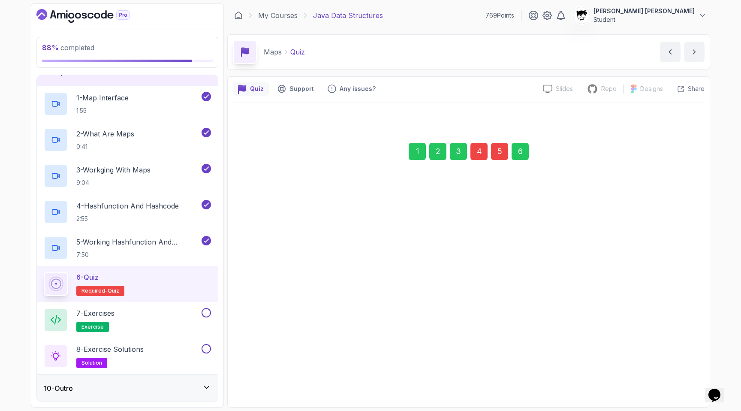
click at [333, 364] on div "Next" at bounding box center [675, 368] width 15 height 10
click at [333, 364] on div "Submit Quiz" at bounding box center [663, 368] width 39 height 10
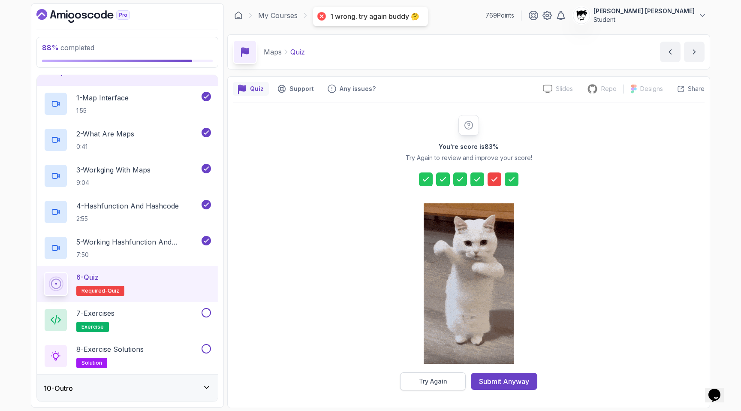
click at [333, 379] on div "Try Again" at bounding box center [433, 381] width 28 height 9
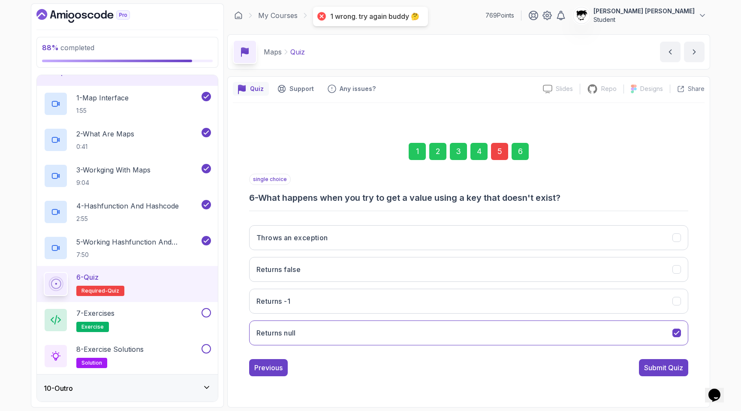
click at [333, 155] on div "5" at bounding box center [499, 151] width 17 height 17
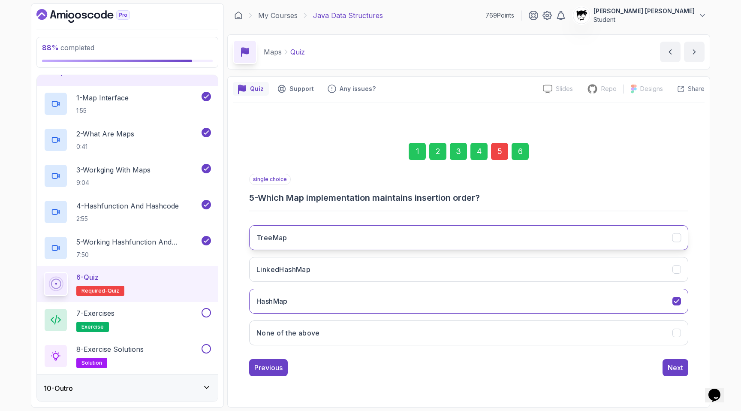
click at [310, 246] on button "TreeMap" at bounding box center [468, 237] width 439 height 25
click at [333, 369] on button "Next" at bounding box center [676, 367] width 26 height 17
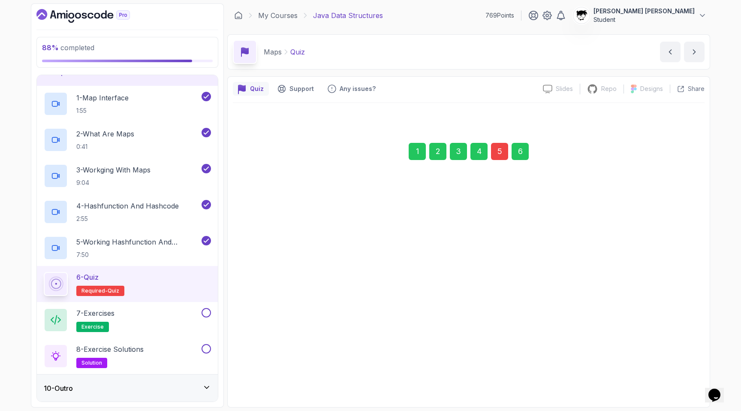
click at [333, 371] on div "Submit Quiz" at bounding box center [663, 368] width 39 height 10
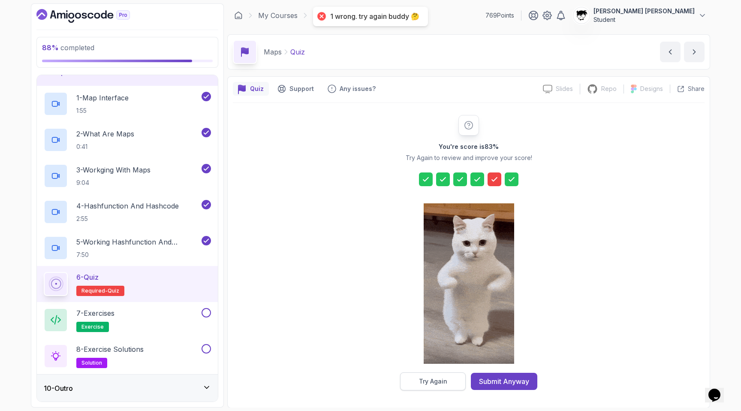
click at [333, 384] on div "Try Again" at bounding box center [433, 381] width 28 height 9
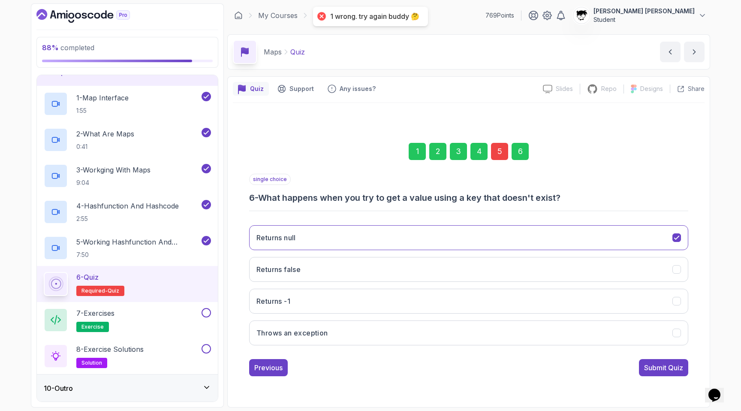
click at [333, 147] on div "5" at bounding box center [499, 151] width 17 height 17
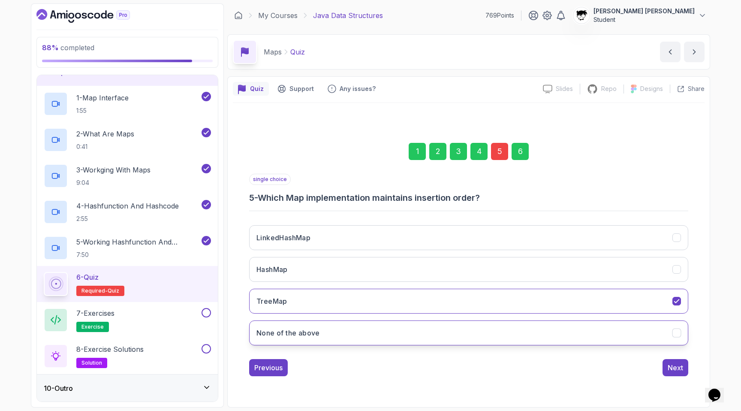
click at [331, 325] on button "None of the above" at bounding box center [468, 333] width 439 height 25
click at [333, 367] on div "Next" at bounding box center [675, 368] width 15 height 10
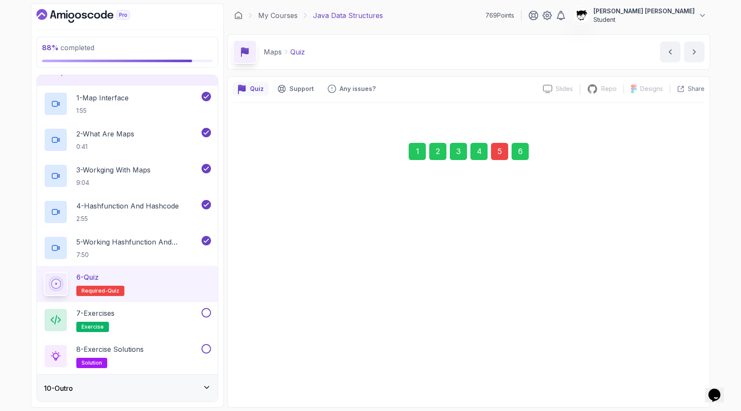
click at [333, 367] on div "Submit Quiz" at bounding box center [663, 367] width 39 height 10
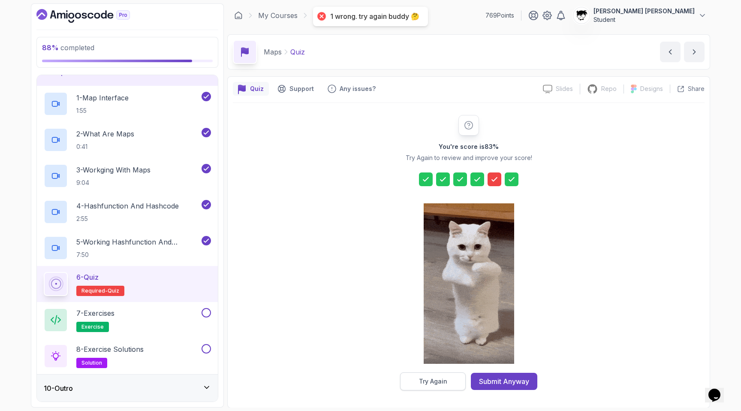
click at [333, 385] on button "Try Again" at bounding box center [433, 381] width 66 height 18
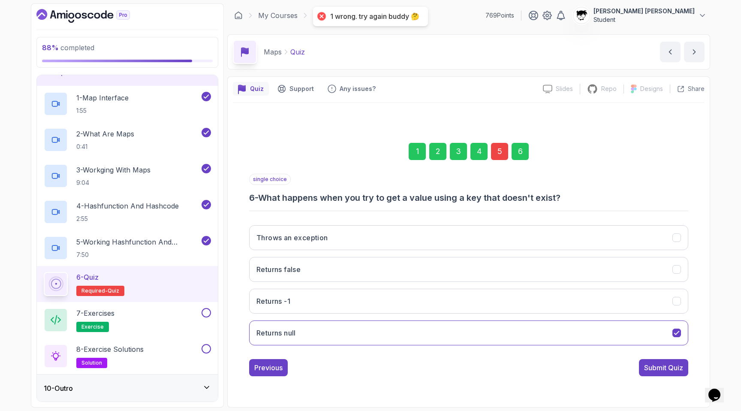
click at [333, 155] on div "5" at bounding box center [499, 151] width 17 height 17
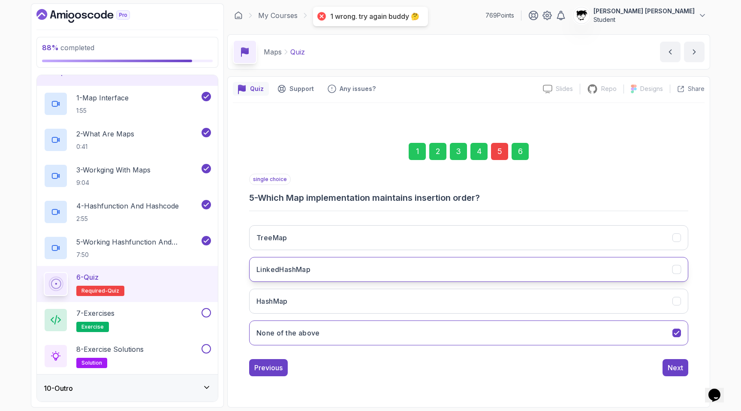
click at [329, 271] on button "LinkedHashMap" at bounding box center [468, 269] width 439 height 25
click at [333, 361] on button "Next" at bounding box center [676, 367] width 26 height 17
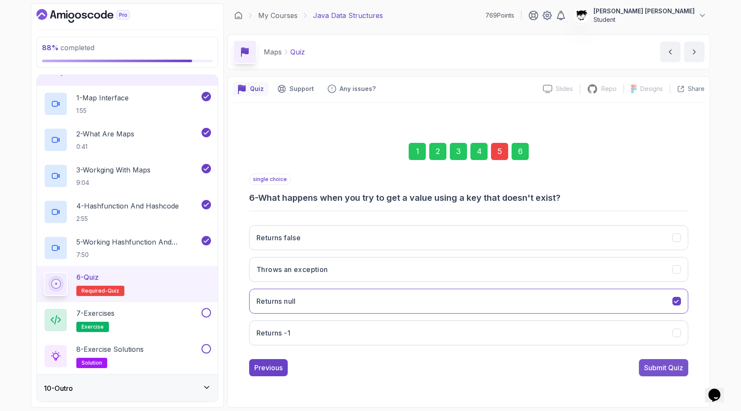
click at [333, 372] on button "Submit Quiz" at bounding box center [663, 367] width 49 height 17
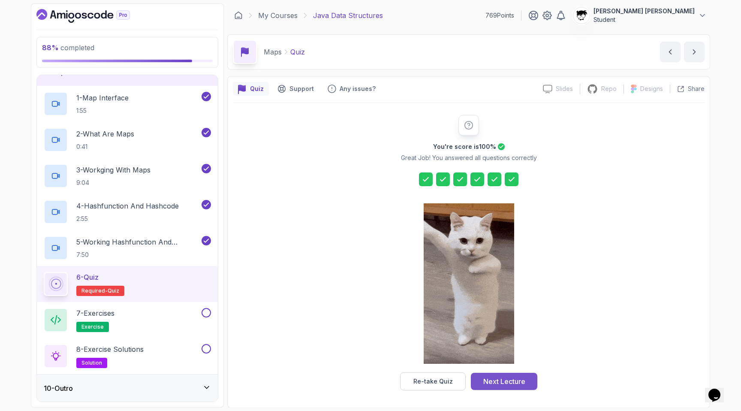
click at [333, 379] on button "Next Lecture" at bounding box center [504, 381] width 67 height 17
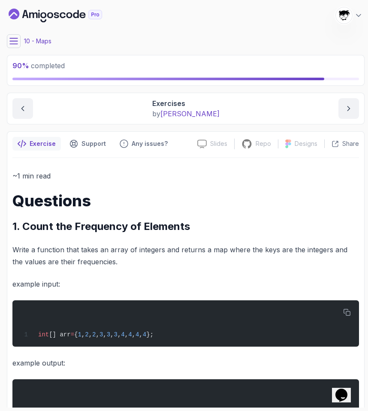
scroll to position [89, 0]
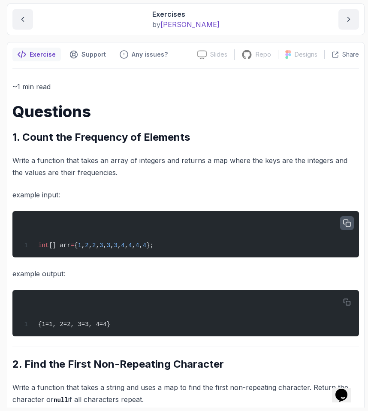
click at [333, 223] on icon "button" at bounding box center [347, 223] width 7 height 7
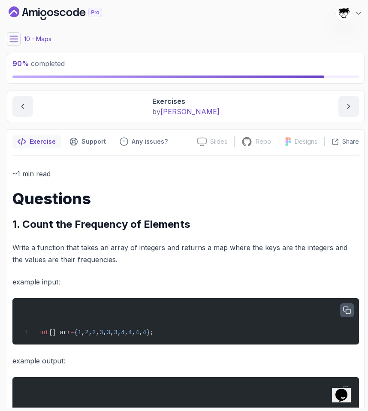
scroll to position [0, 0]
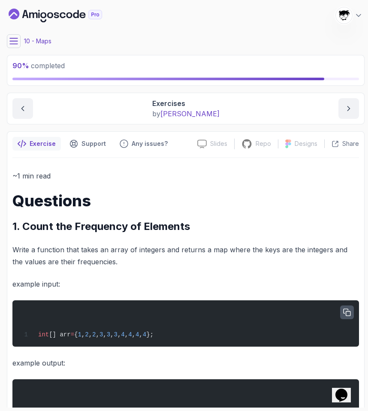
click at [13, 35] on button at bounding box center [14, 41] width 14 height 14
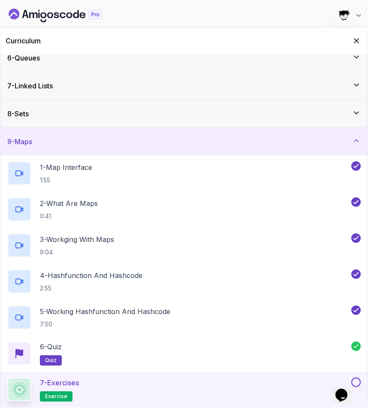
scroll to position [182, 0]
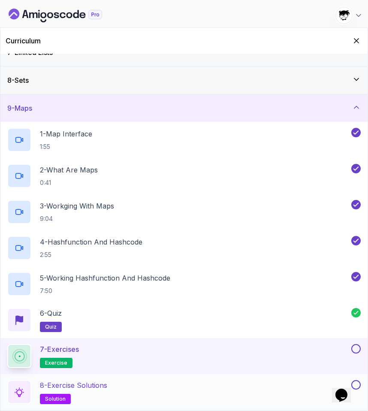
click at [98, 395] on h2 "8 - Exercise Solutions solution" at bounding box center [73, 392] width 67 height 24
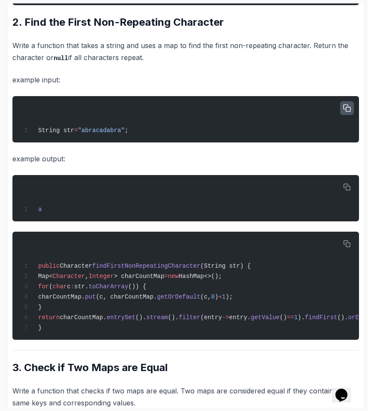
click at [333, 112] on icon "button" at bounding box center [347, 109] width 8 height 8
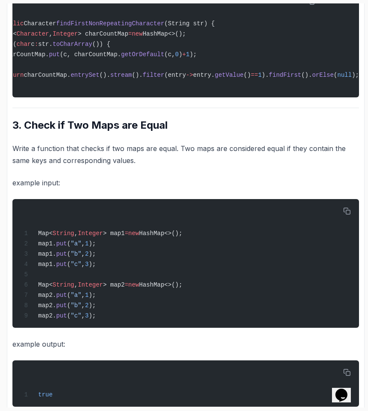
scroll to position [0, 70]
click at [206, 79] on span "entry." at bounding box center [203, 75] width 21 height 7
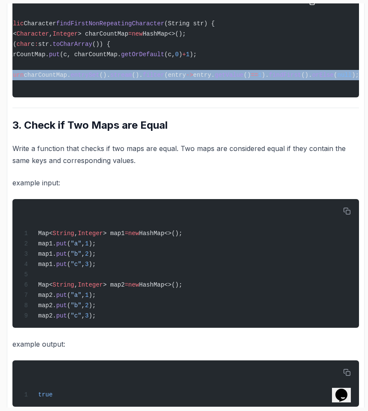
click at [206, 79] on span "entry." at bounding box center [203, 75] width 21 height 7
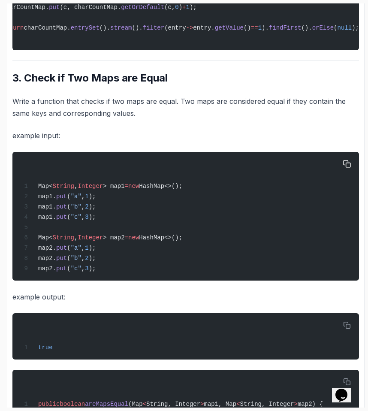
scroll to position [632, 0]
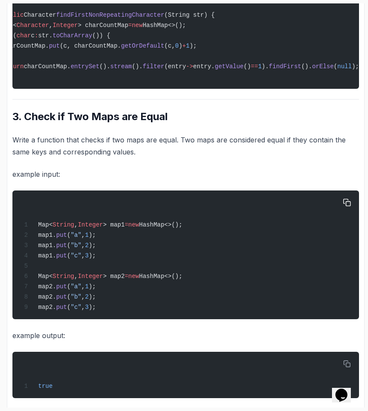
click at [67, 280] on span "String" at bounding box center [63, 276] width 21 height 7
click at [333, 209] on button "button" at bounding box center [347, 203] width 14 height 14
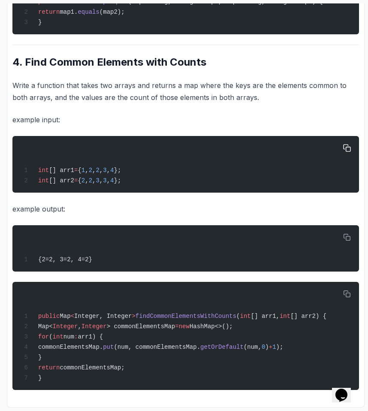
scroll to position [1090, 0]
click at [333, 145] on icon "button" at bounding box center [347, 149] width 8 height 8
drag, startPoint x: 86, startPoint y: 164, endPoint x: 131, endPoint y: 165, distance: 44.6
click at [121, 167] on span "int [] arr1 = { 1 , 2 , 2 , 3 , 4 };" at bounding box center [71, 170] width 100 height 7
click at [106, 183] on div "int [] arr1 = { 1 , 2 , 2 , 3 , 4 }; int [] arr2 = { 2 , 2 , 3 , 3 , 4 };" at bounding box center [185, 164] width 333 height 46
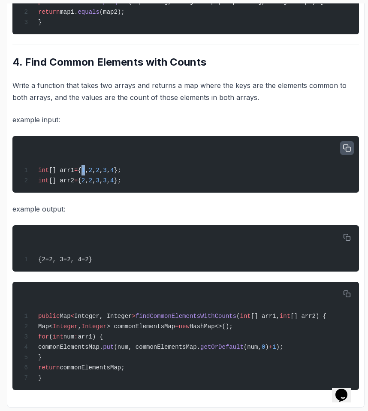
click at [93, 167] on span "int [] arr1 = { 1 , 2 , 2 , 3 , 4 };" at bounding box center [71, 170] width 100 height 7
click at [92, 167] on span "2" at bounding box center [90, 170] width 3 height 7
click at [114, 167] on span "4" at bounding box center [111, 170] width 3 height 7
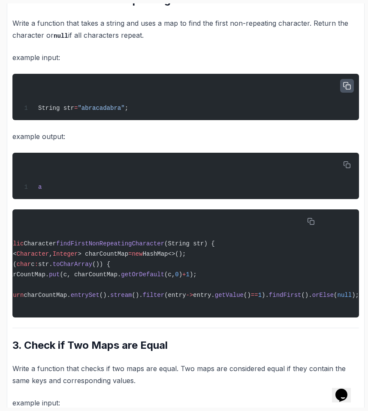
scroll to position [0, 0]
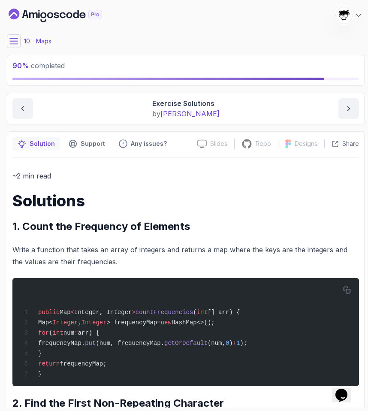
click at [15, 37] on icon at bounding box center [13, 41] width 9 height 9
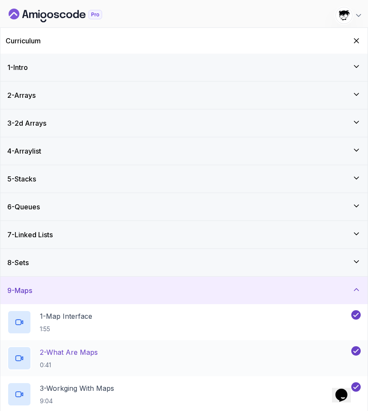
scroll to position [182, 0]
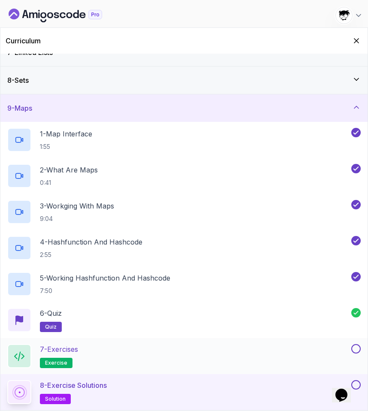
click at [333, 350] on button at bounding box center [355, 348] width 9 height 9
click at [333, 384] on button at bounding box center [355, 384] width 9 height 9
click at [65, 86] on div "8 - Sets" at bounding box center [183, 80] width 367 height 27
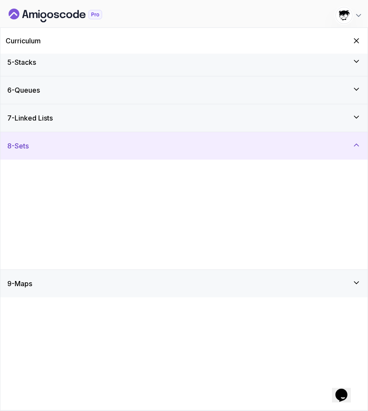
scroll to position [0, 0]
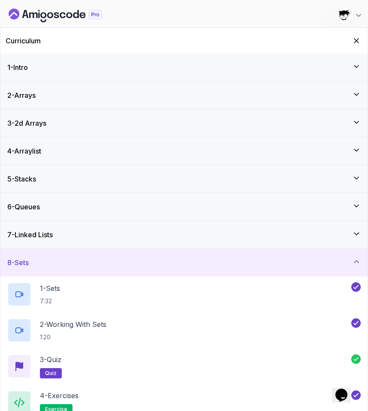
click at [57, 264] on div "8 - Sets" at bounding box center [184, 262] width 354 height 10
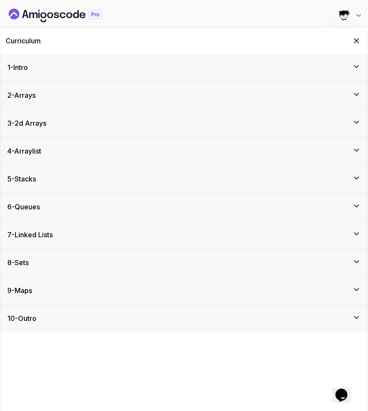
click at [46, 322] on div "10 - Outro" at bounding box center [184, 318] width 354 height 10
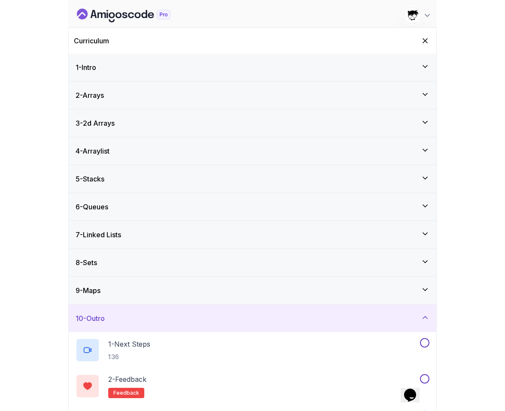
scroll to position [2, 0]
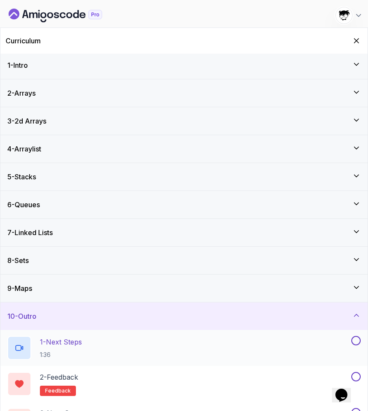
click at [63, 339] on p "1 - Next Steps" at bounding box center [61, 342] width 42 height 10
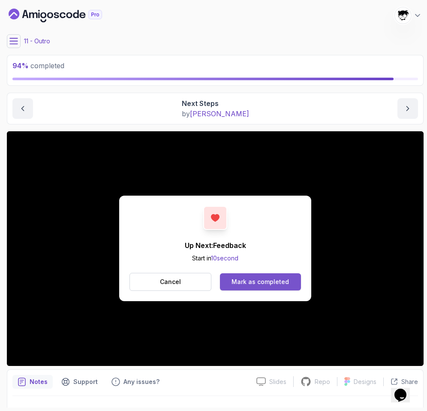
click at [234, 283] on div "Mark as completed" at bounding box center [260, 282] width 57 height 9
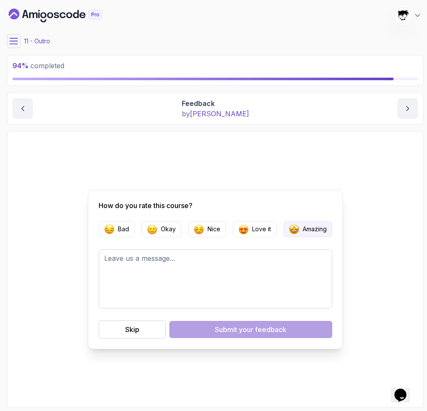
click at [306, 225] on p "Amazing" at bounding box center [315, 229] width 24 height 9
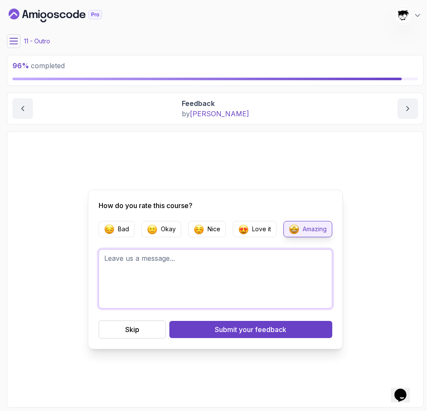
click at [218, 289] on textarea at bounding box center [216, 278] width 234 height 59
type textarea "A"
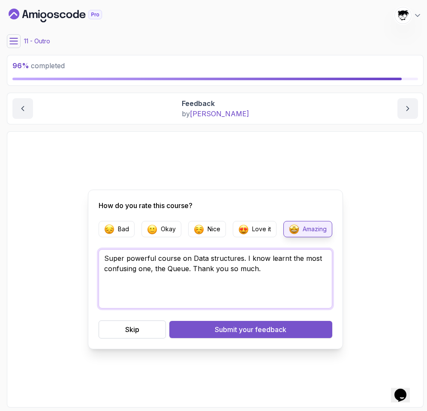
type textarea "Super powerful course on Data structures. I know learnt the most confusing one,…"
click at [222, 333] on div "Submit your feedback" at bounding box center [251, 329] width 72 height 10
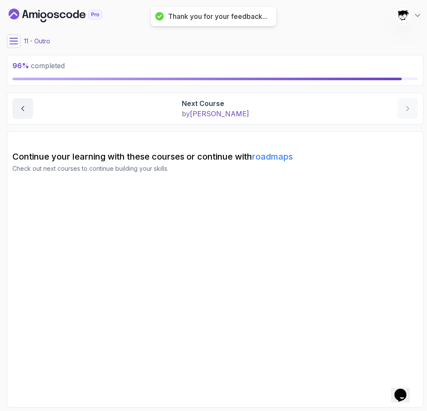
click at [11, 33] on main "My Courses Java Data Structures 769 Points [PERSON_NAME] [PERSON_NAME] Student …" at bounding box center [215, 205] width 417 height 404
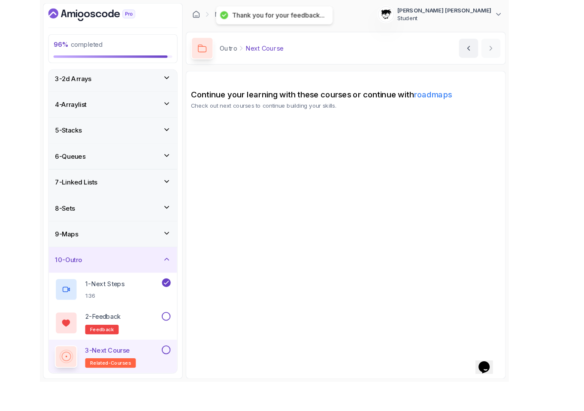
scroll to position [60, 0]
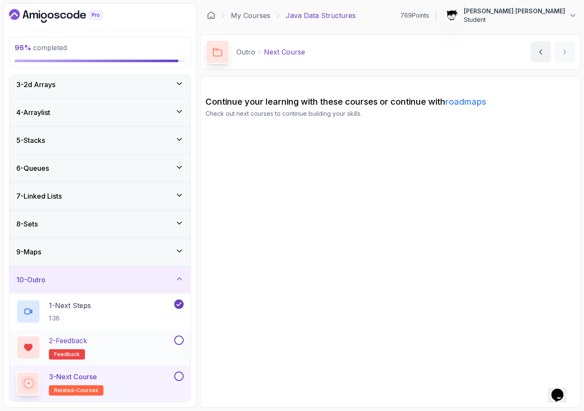
click at [177, 342] on button at bounding box center [178, 340] width 9 height 9
click at [180, 375] on button at bounding box center [178, 376] width 9 height 9
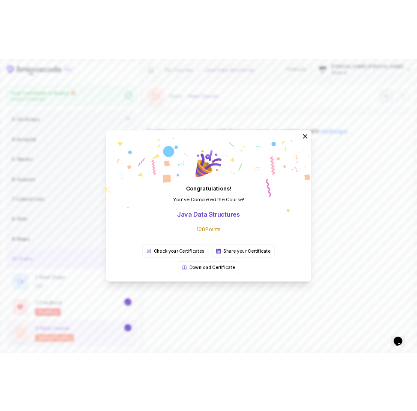
scroll to position [57, 0]
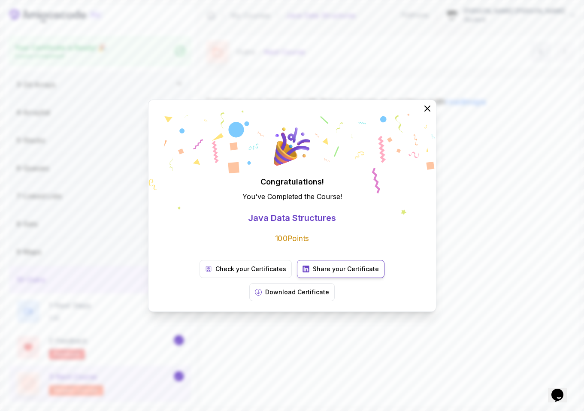
click at [313, 273] on p "Share your Certificate" at bounding box center [346, 269] width 66 height 9
click at [215, 273] on p "Check your Certificates" at bounding box center [250, 269] width 71 height 9
click at [236, 84] on div "Congratulations! You've Completed the Course ! Java Data Structures 100 Points …" at bounding box center [292, 205] width 584 height 411
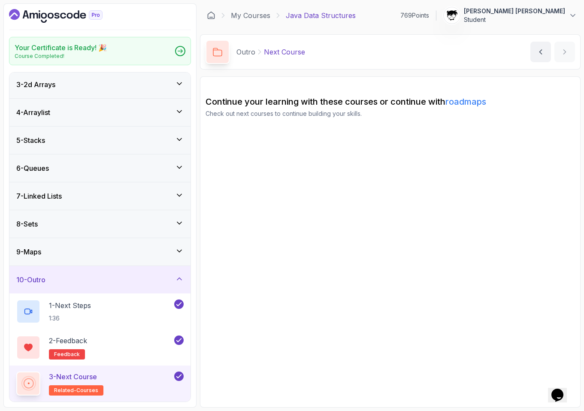
click at [47, 18] on icon "Dashboard" at bounding box center [56, 16] width 94 height 14
